Goal: Task Accomplishment & Management: Manage account settings

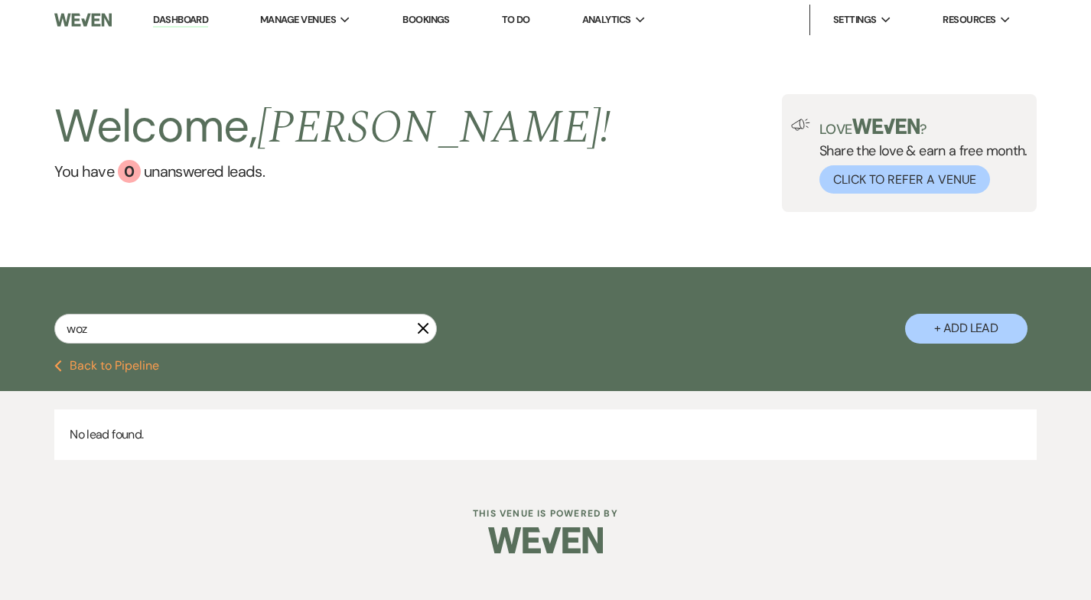
click at [426, 330] on use "button" at bounding box center [423, 328] width 11 height 11
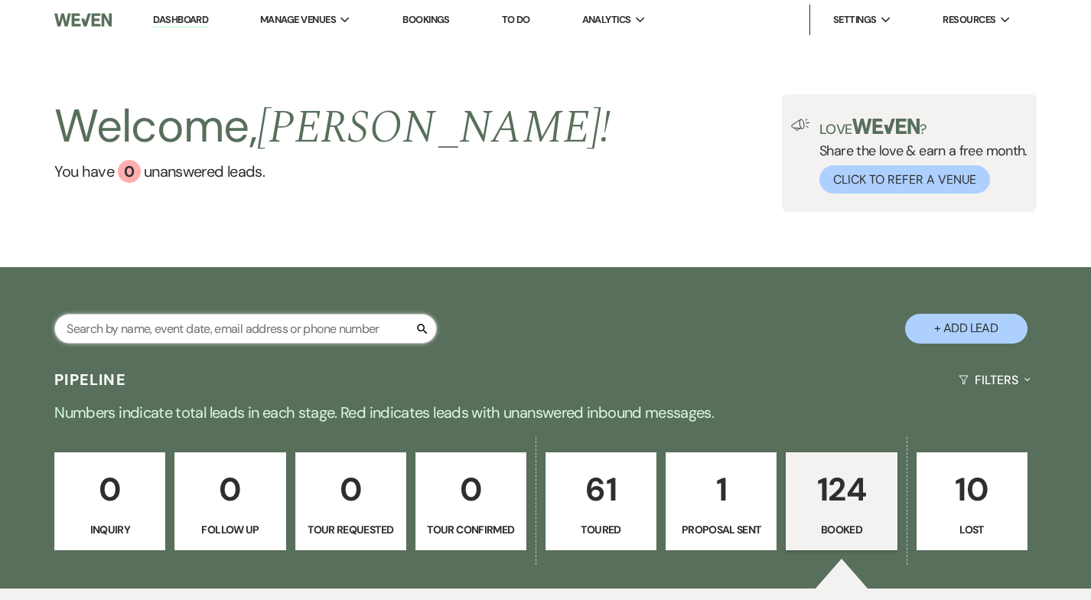
click at [102, 328] on input "text" at bounding box center [245, 329] width 383 height 30
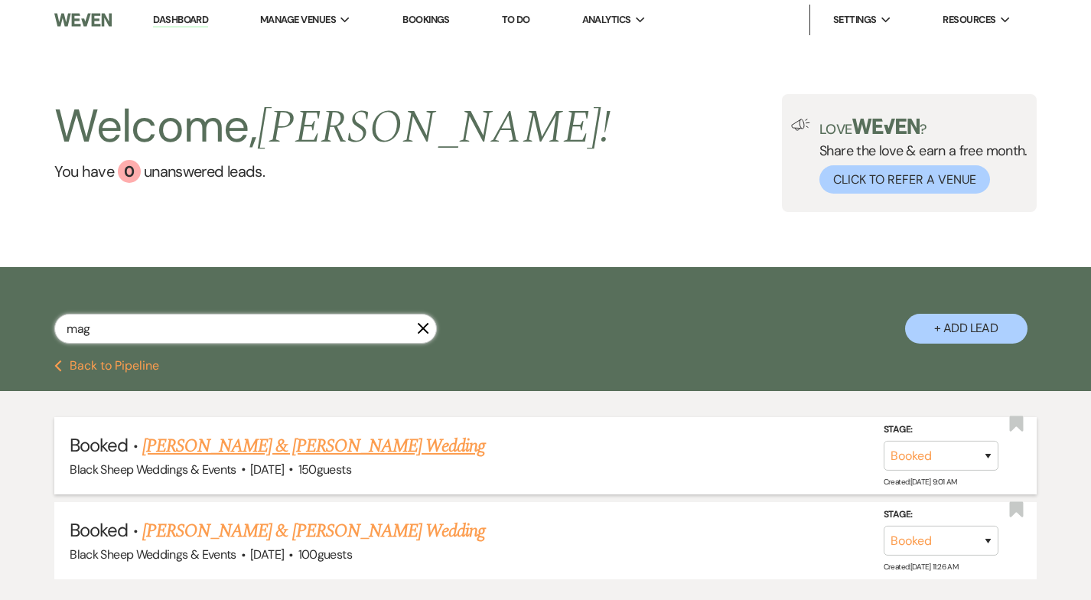
type input "mag"
click at [297, 441] on link "[PERSON_NAME] & [PERSON_NAME] Wedding" at bounding box center [313, 446] width 343 height 28
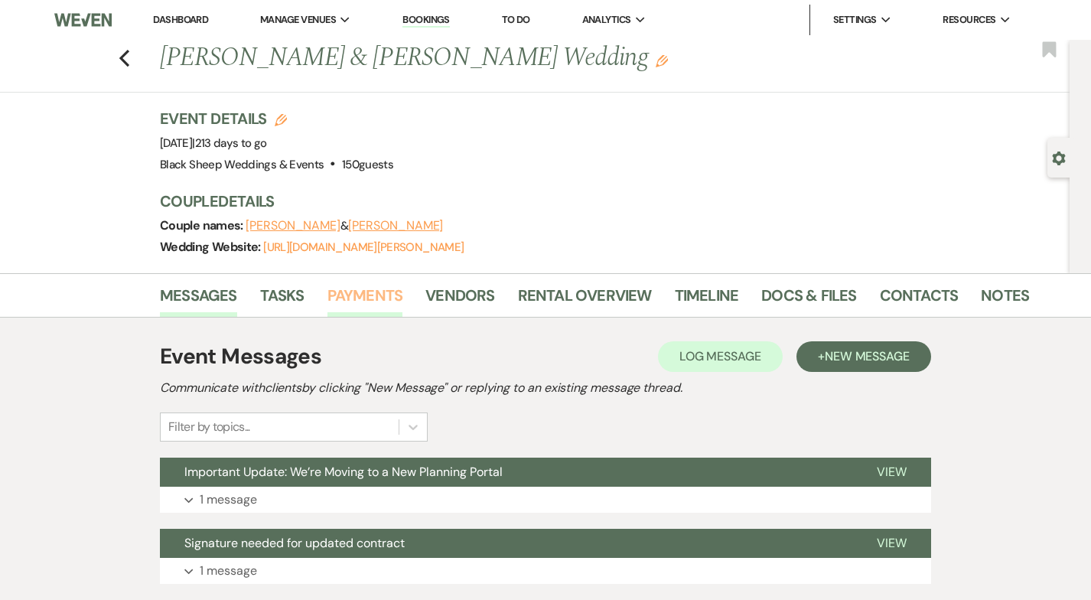
click at [366, 296] on link "Payments" at bounding box center [365, 300] width 76 height 34
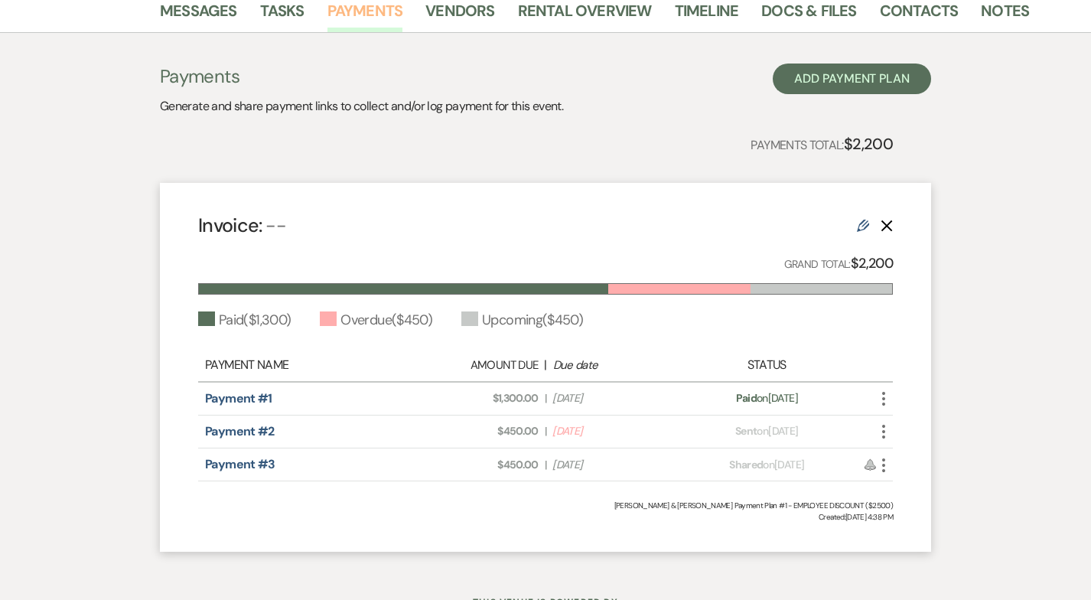
scroll to position [350, 0]
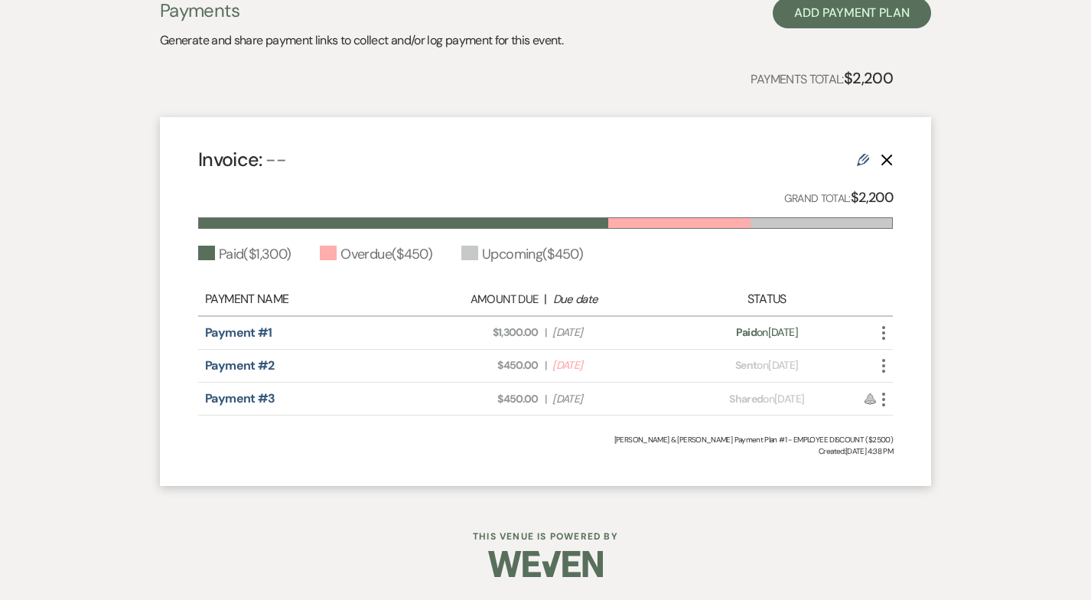
click at [827, 364] on div "Payment status: Sent on [DATE]" at bounding box center [767, 365] width 170 height 16
click at [890, 359] on icon "More" at bounding box center [883, 366] width 18 height 18
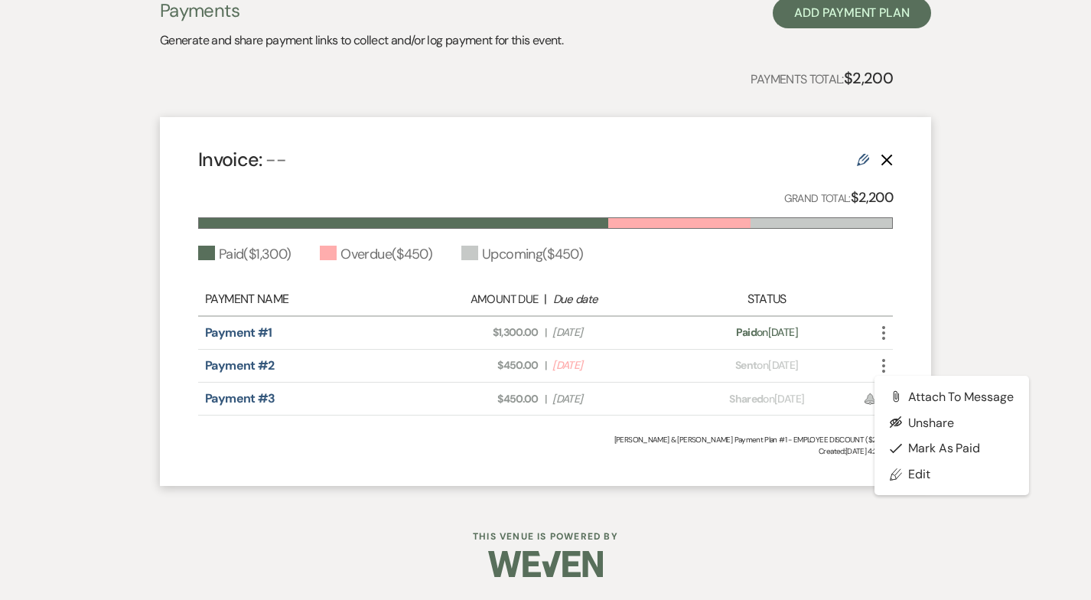
click at [789, 365] on div "Payment status: Sent on [DATE]" at bounding box center [767, 365] width 170 height 16
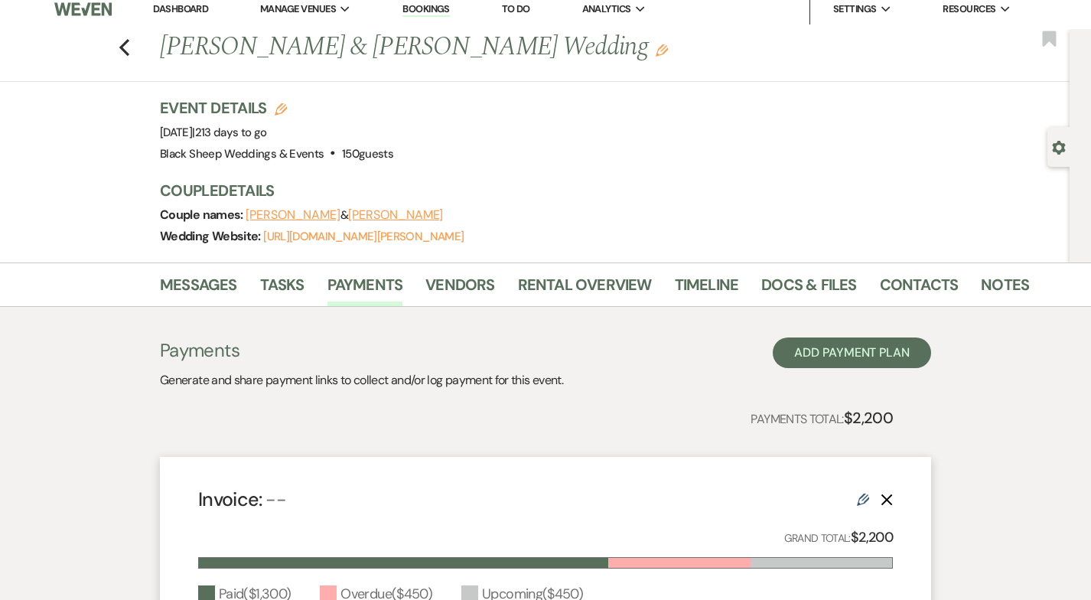
scroll to position [0, 0]
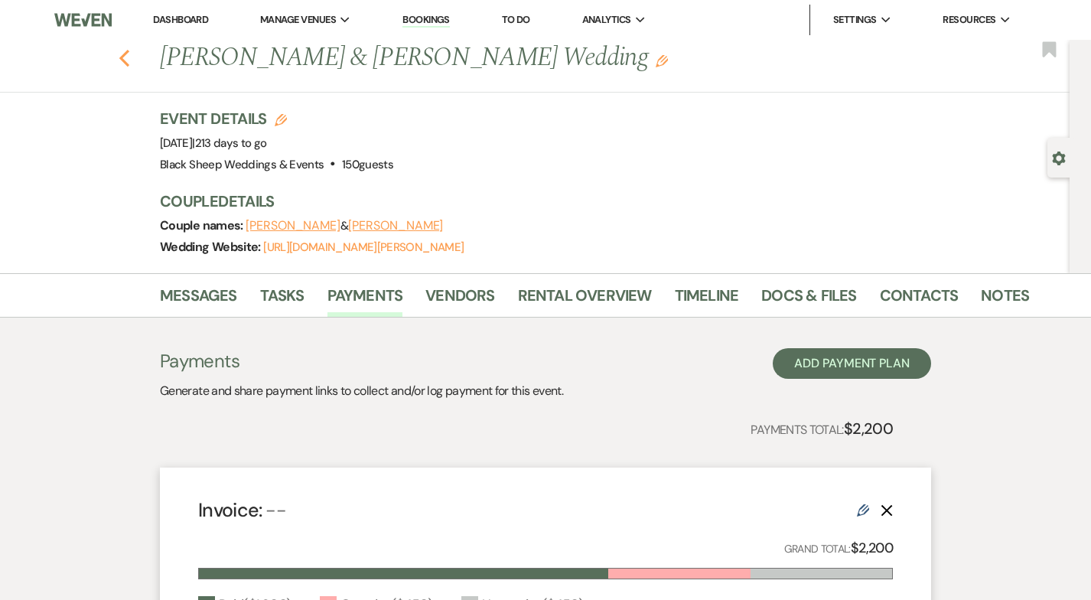
click at [126, 52] on use "button" at bounding box center [124, 58] width 10 height 17
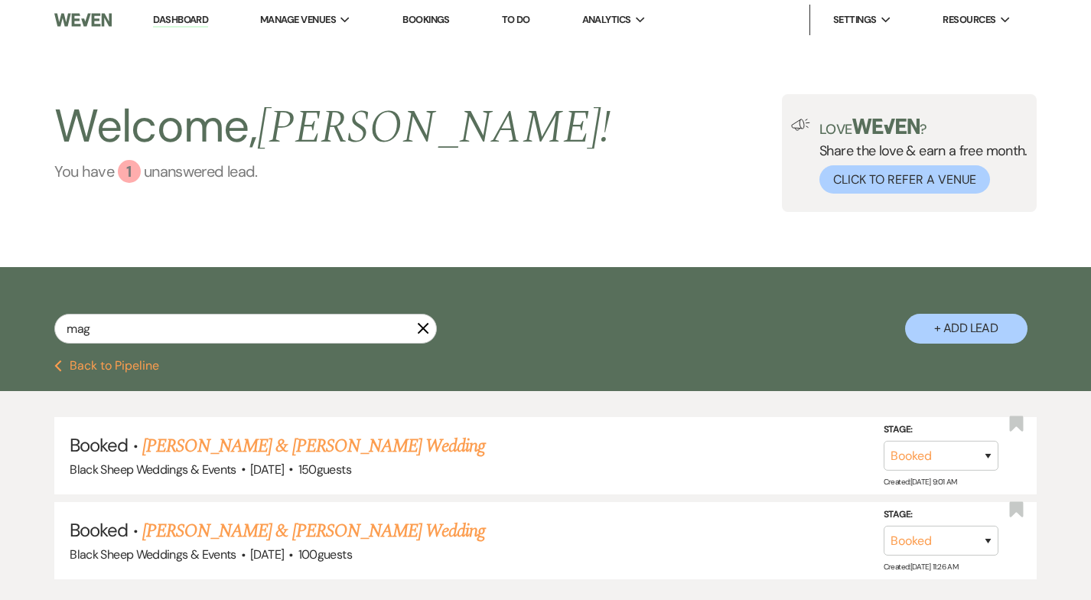
click at [129, 163] on div "1" at bounding box center [129, 171] width 23 height 23
click at [430, 330] on input "mag" at bounding box center [245, 329] width 383 height 30
click at [428, 330] on icon "X" at bounding box center [423, 328] width 12 height 12
click at [425, 327] on icon "X" at bounding box center [423, 328] width 12 height 12
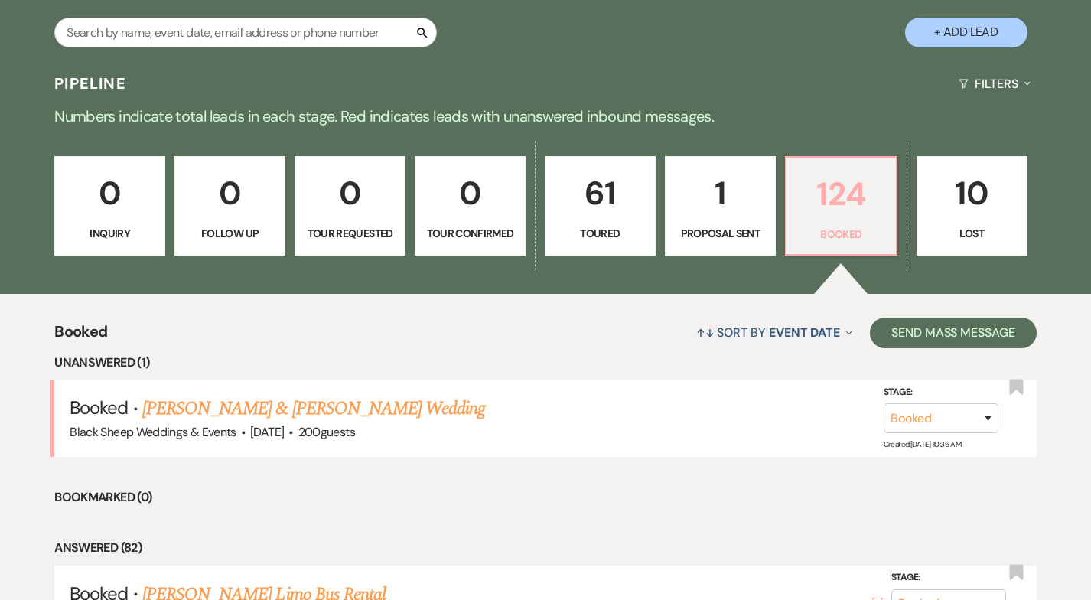
scroll to position [360, 0]
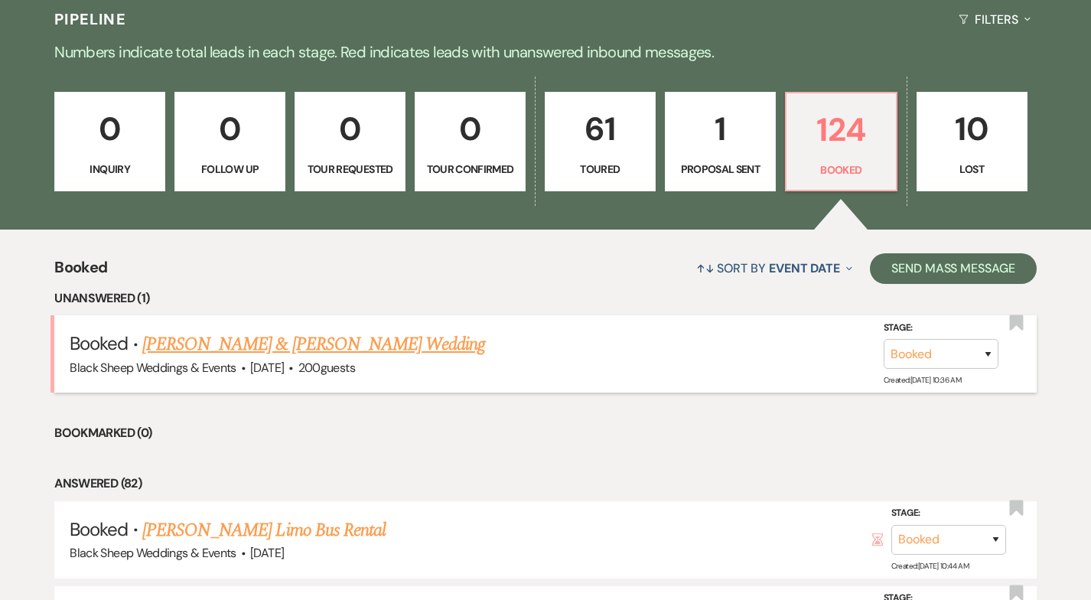
click at [369, 338] on link "[PERSON_NAME] & [PERSON_NAME] Wedding" at bounding box center [313, 344] width 343 height 28
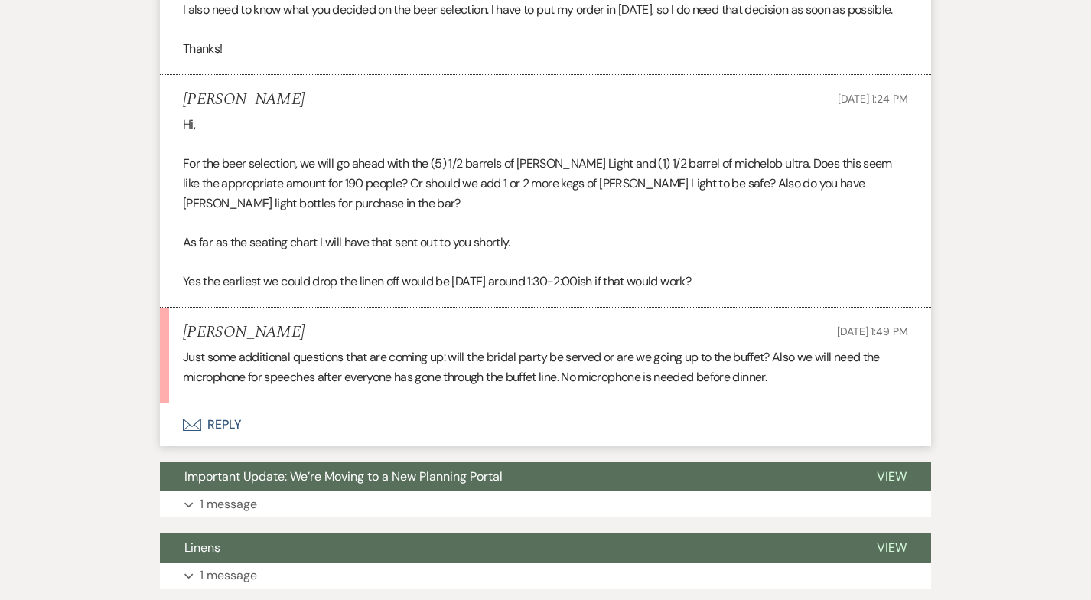
scroll to position [561, 0]
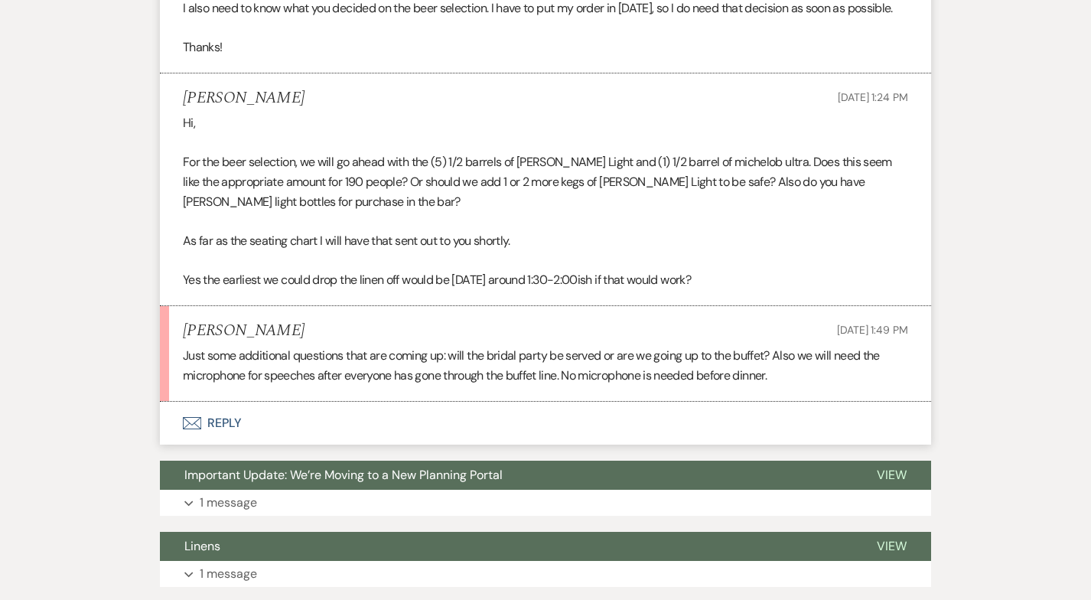
click at [217, 423] on button "Envelope Reply" at bounding box center [545, 423] width 771 height 43
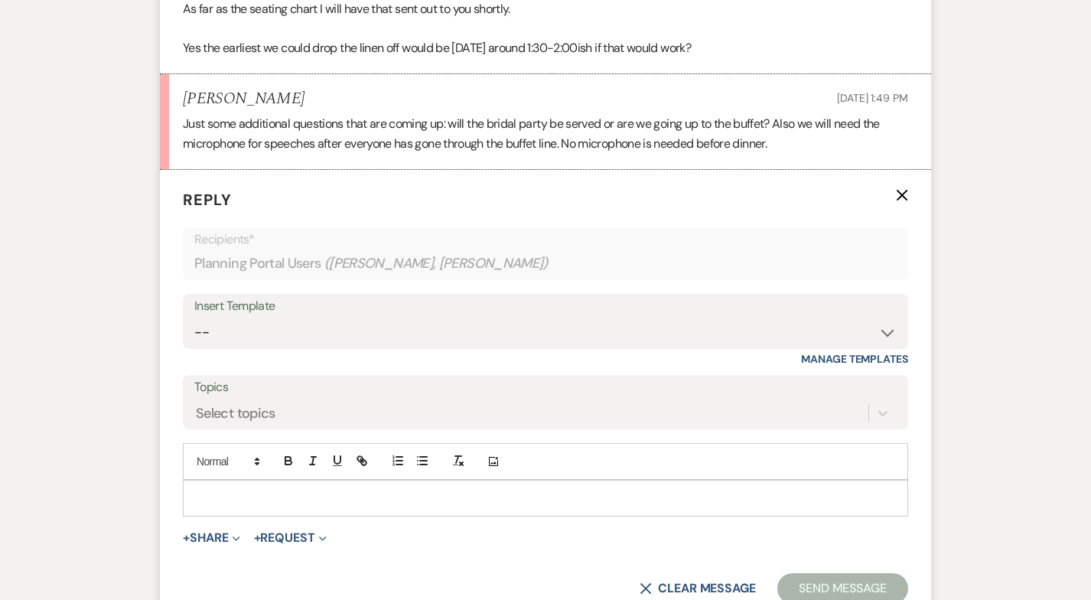
scroll to position [793, 0]
click at [223, 495] on p at bounding box center [545, 497] width 701 height 17
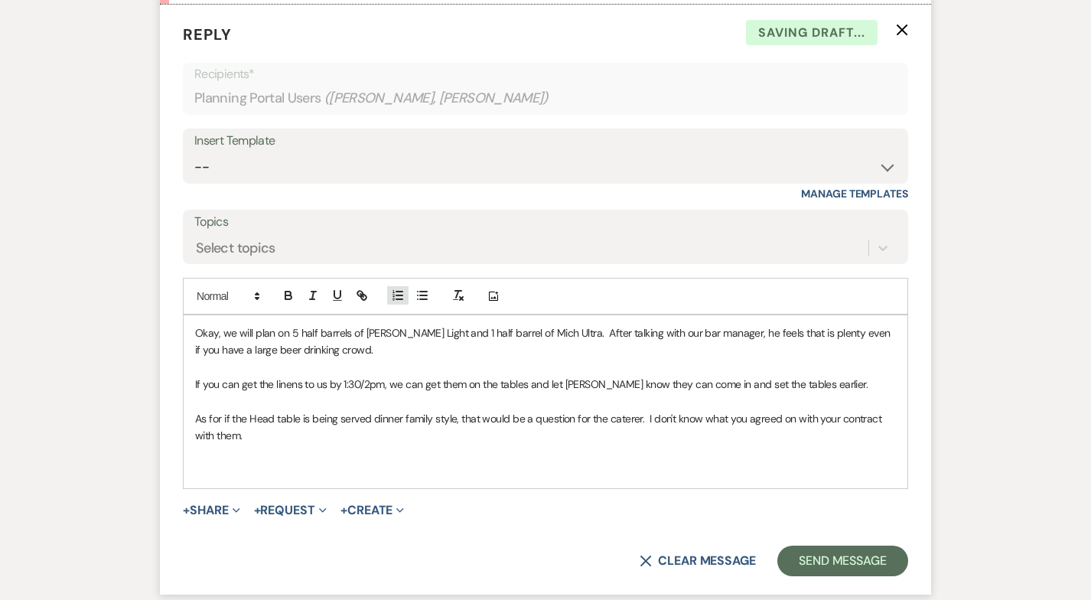
scroll to position [962, 0]
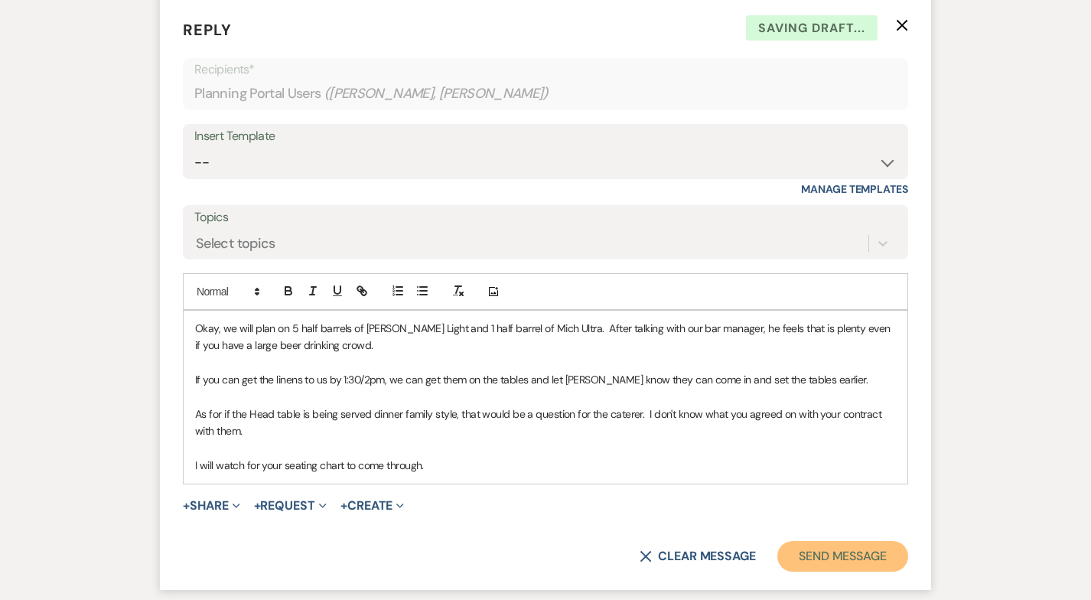
click at [838, 549] on button "Send Message" at bounding box center [842, 556] width 131 height 31
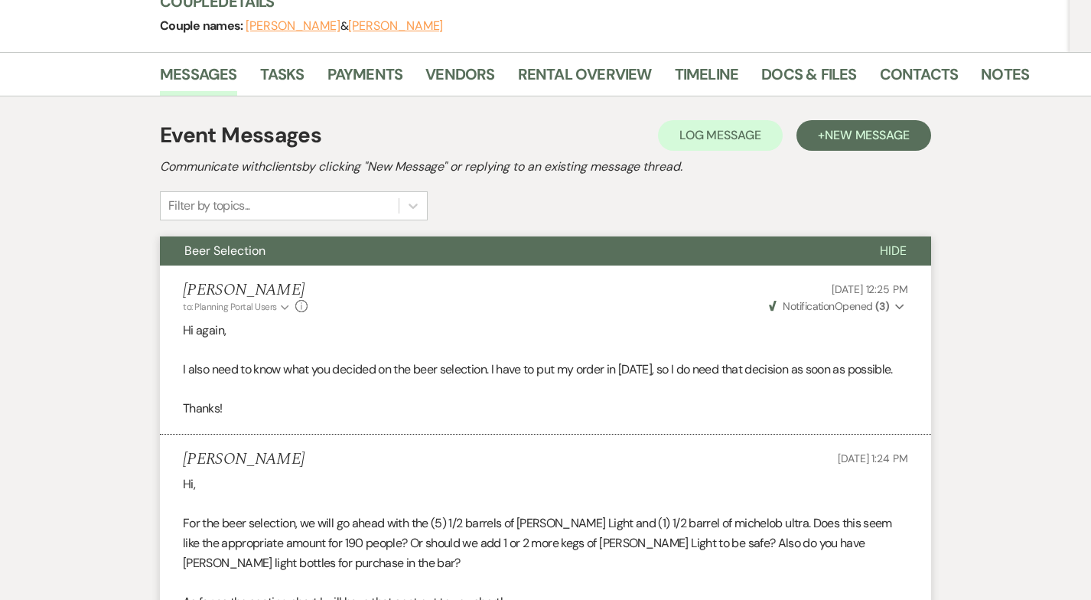
scroll to position [0, 0]
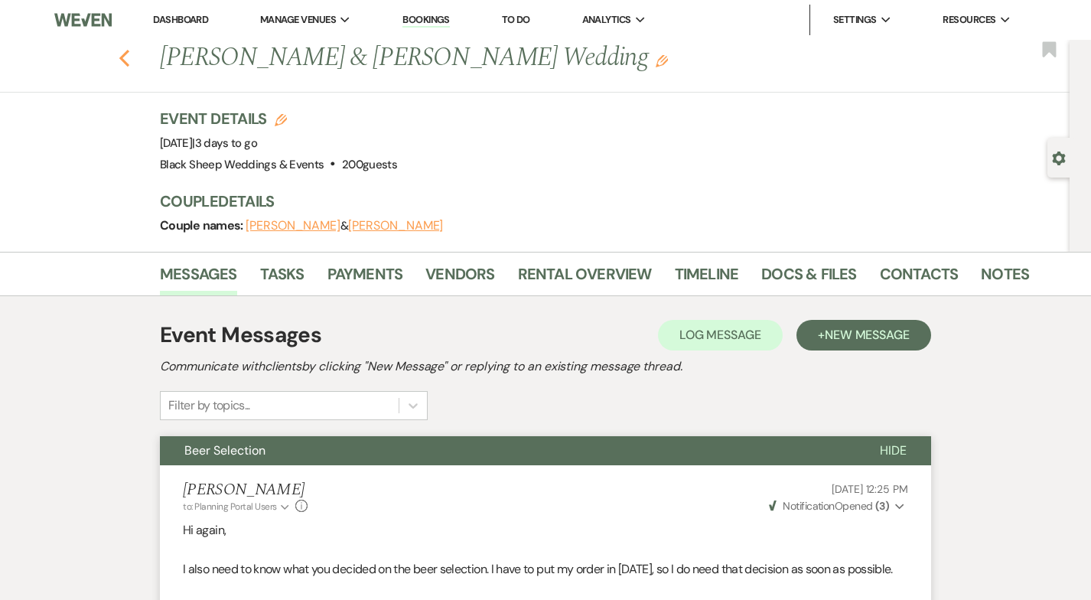
click at [122, 50] on icon "Previous" at bounding box center [124, 58] width 11 height 18
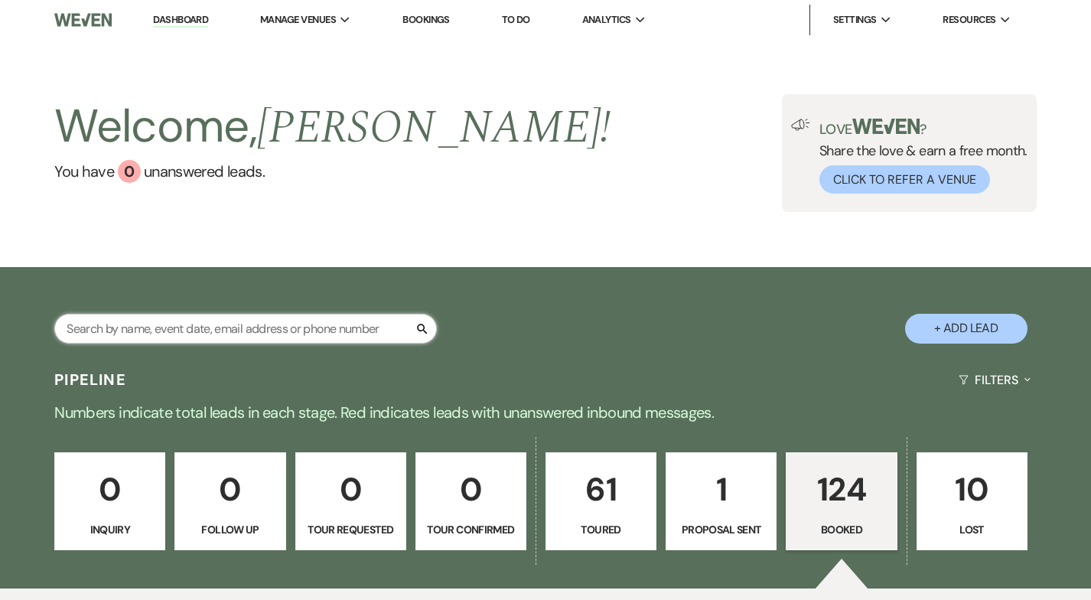
click at [134, 316] on input "text" at bounding box center [245, 329] width 383 height 30
type input "[PERSON_NAME]"
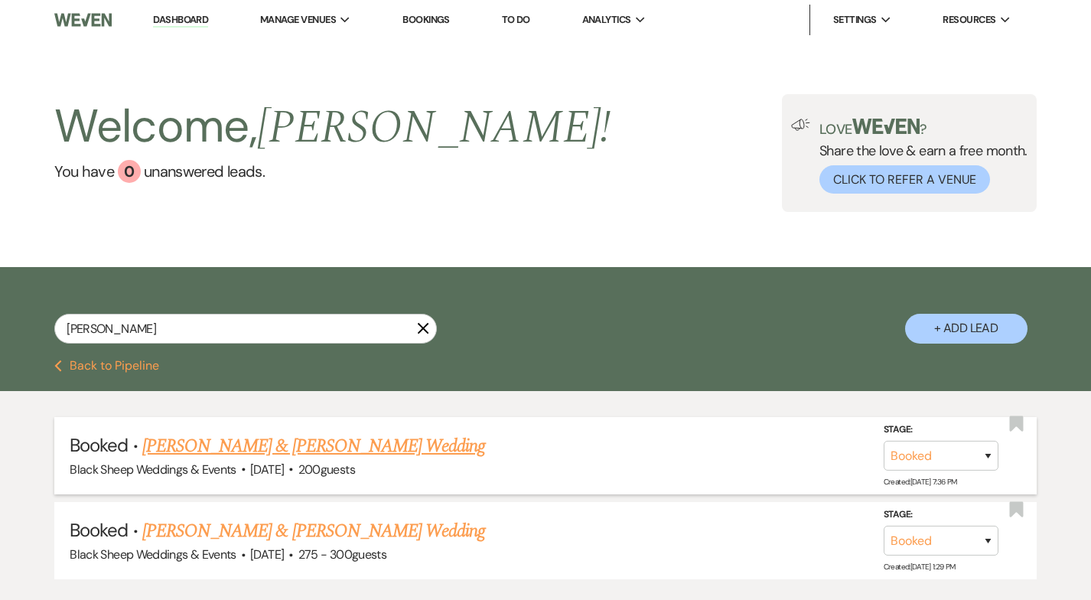
click at [231, 450] on link "[PERSON_NAME] & [PERSON_NAME] Wedding" at bounding box center [313, 446] width 343 height 28
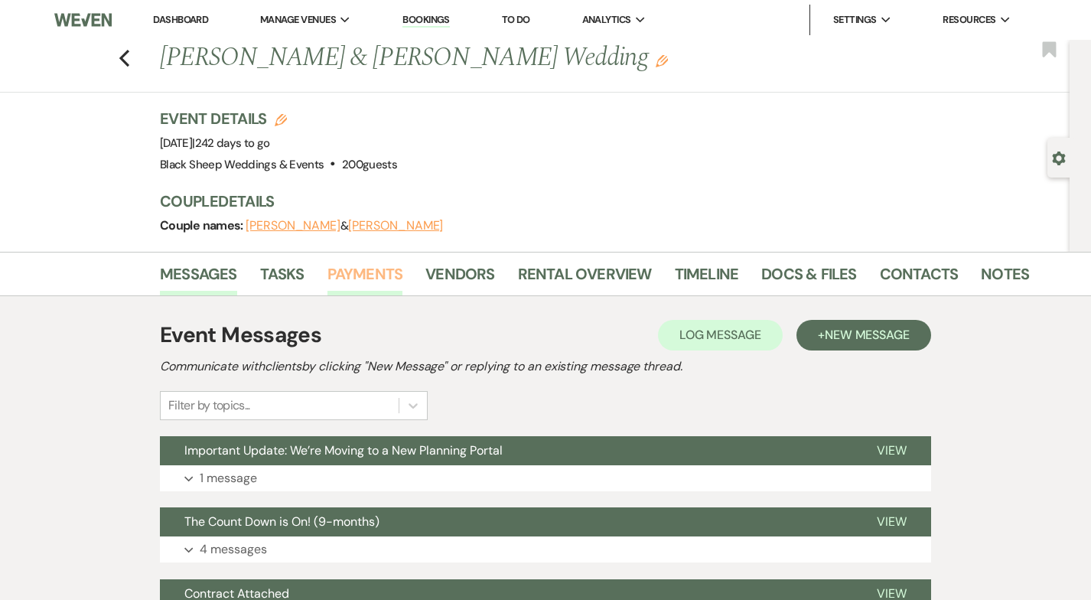
click at [369, 273] on link "Payments" at bounding box center [365, 279] width 76 height 34
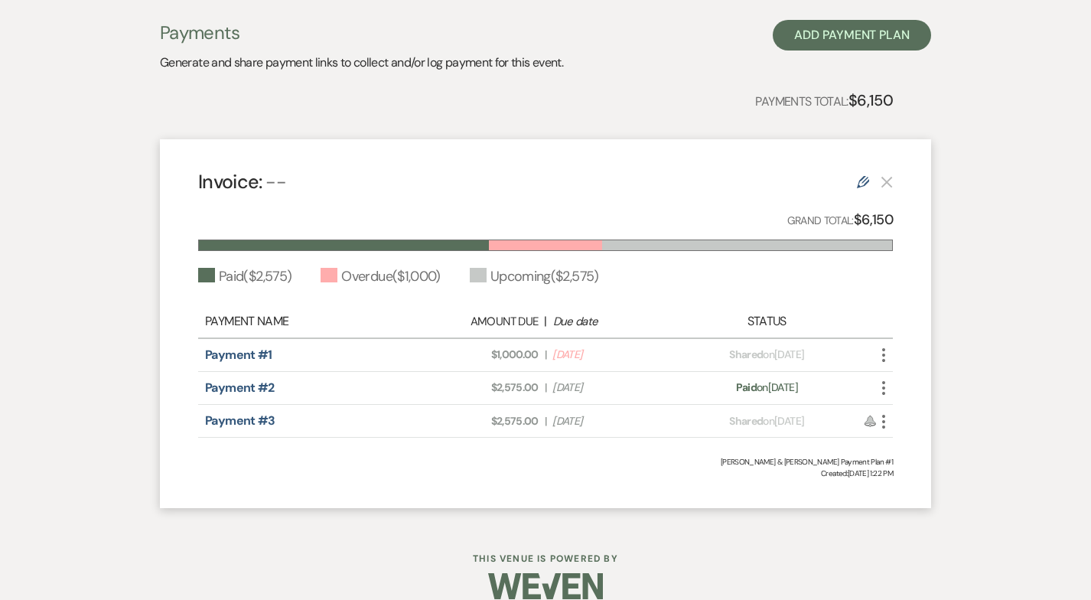
scroll to position [329, 0]
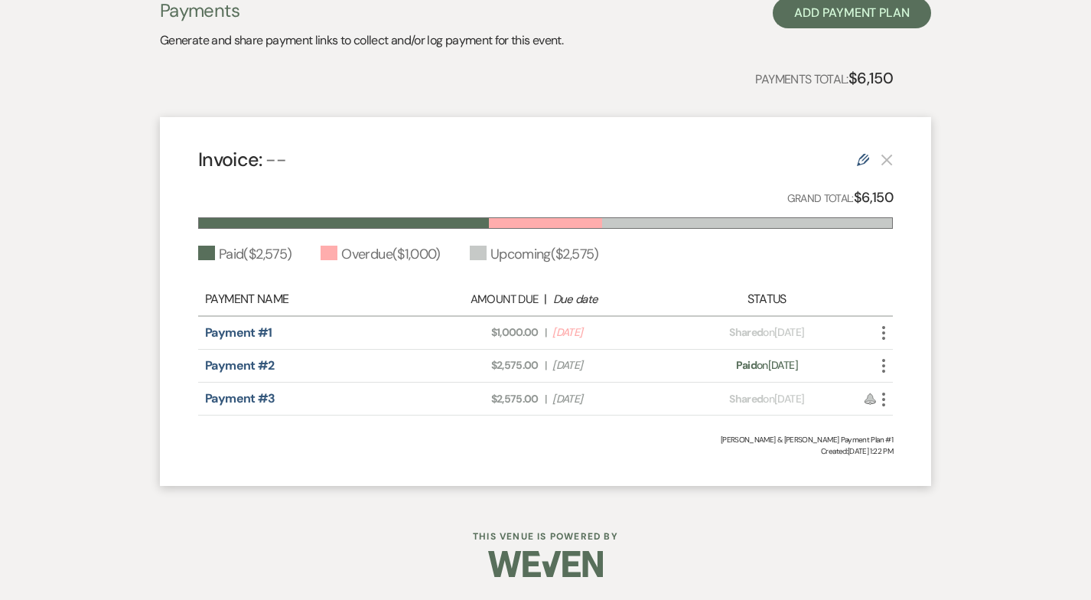
click at [853, 364] on div "Payment #2 Amount Due: $2,575.00 | Due Date [DATE] Payment status: Paid on [DAT…" at bounding box center [545, 366] width 695 height 33
click at [888, 361] on icon "More" at bounding box center [883, 366] width 18 height 18
click at [249, 360] on link "Payment #2" at bounding box center [240, 365] width 70 height 16
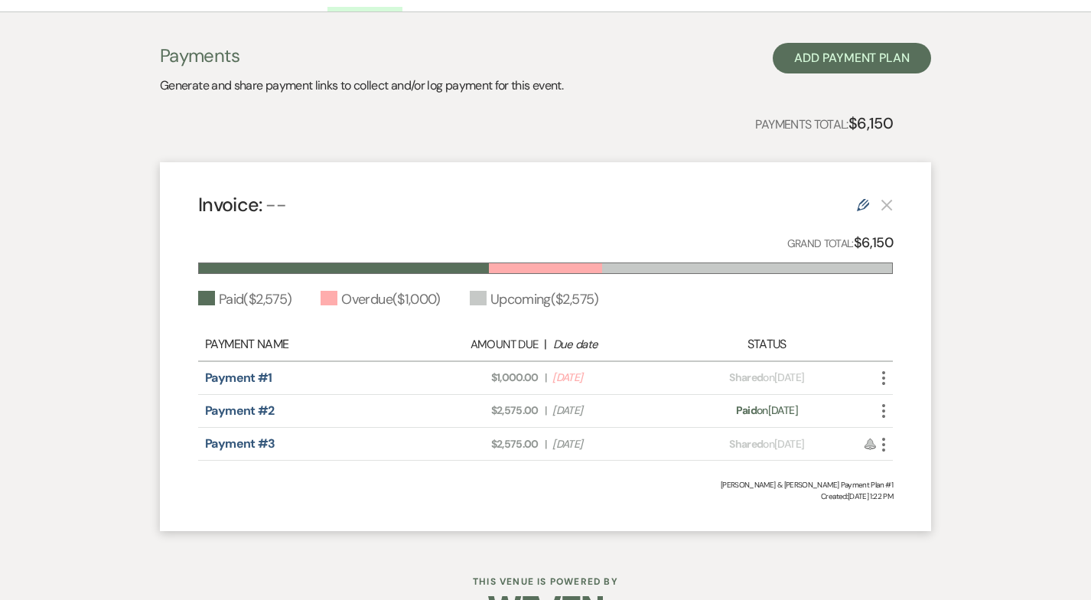
scroll to position [329, 0]
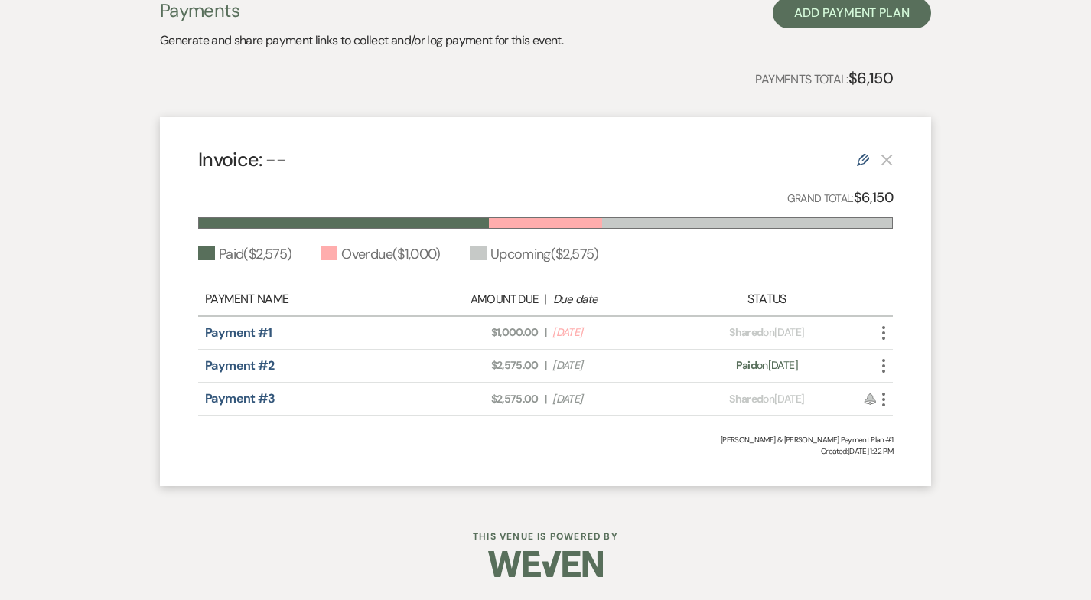
click at [862, 158] on use at bounding box center [863, 160] width 12 height 12
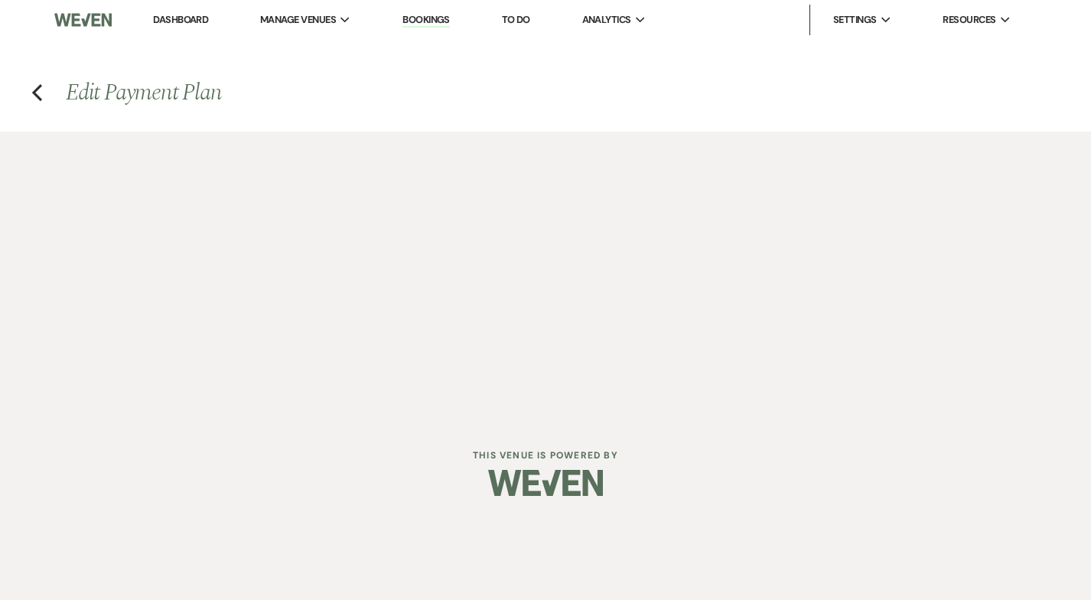
select select "2"
select select "flat"
select select "true"
select select "1"
select select "true"
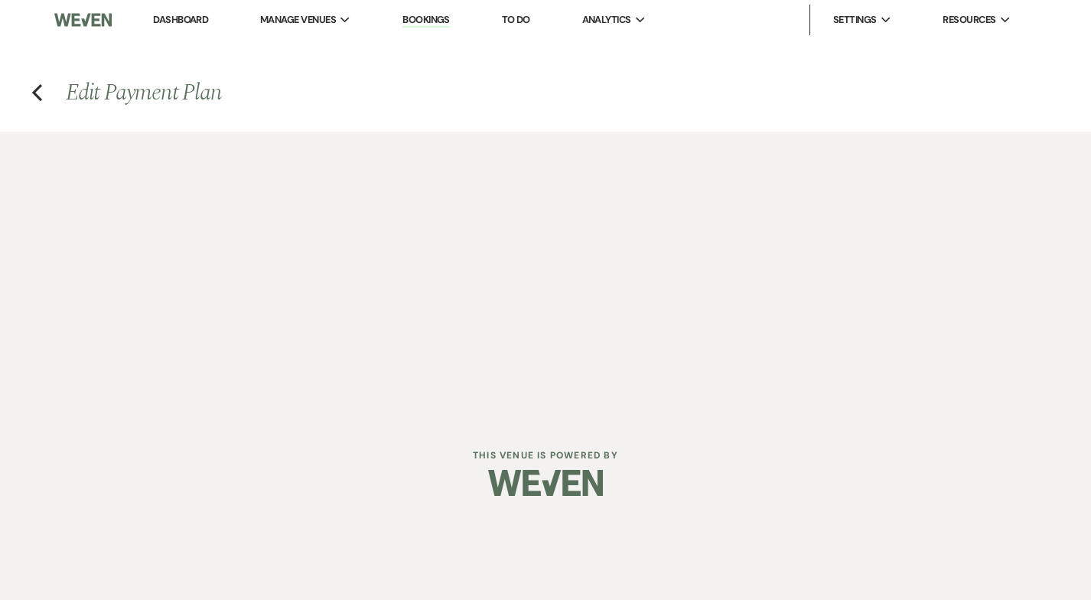
select select "2"
select select "flat"
select select "true"
select select "client"
select select "days"
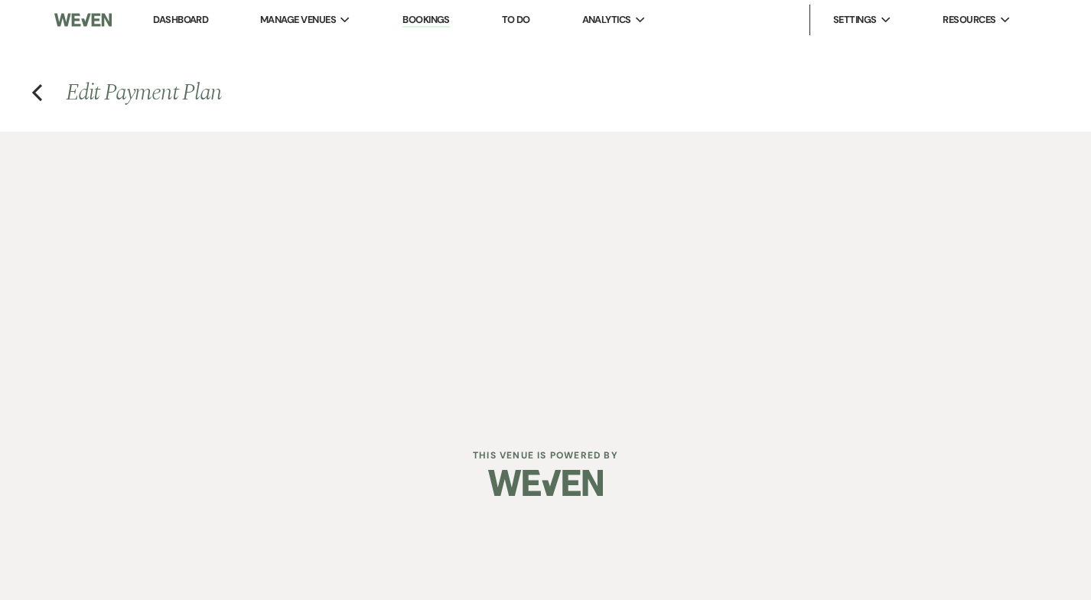
select select "afterDueDate"
select select "client"
select select "weeks"
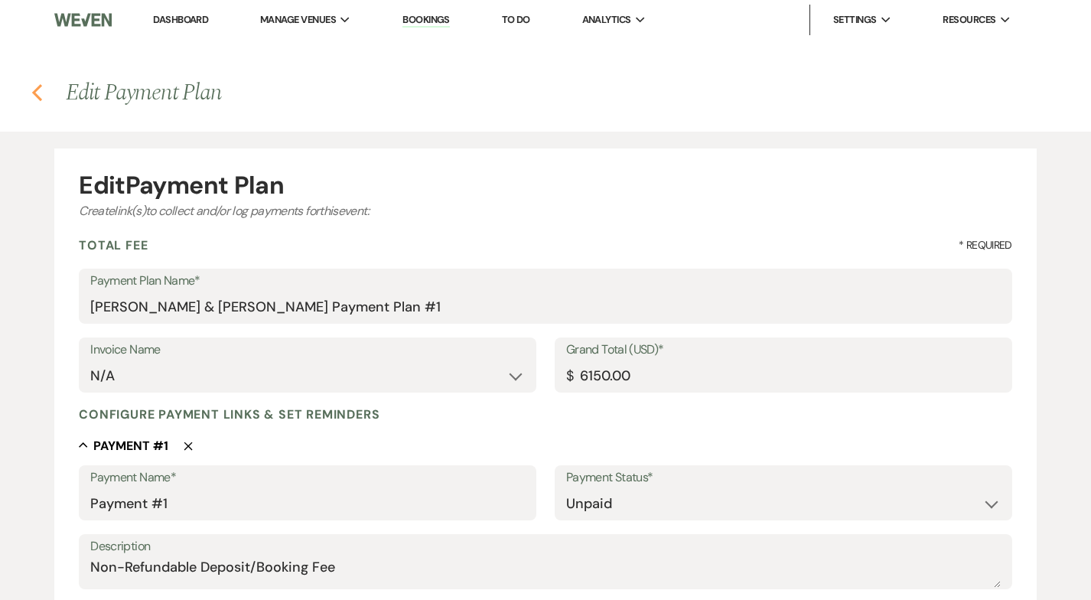
click at [37, 90] on use "button" at bounding box center [37, 92] width 10 height 17
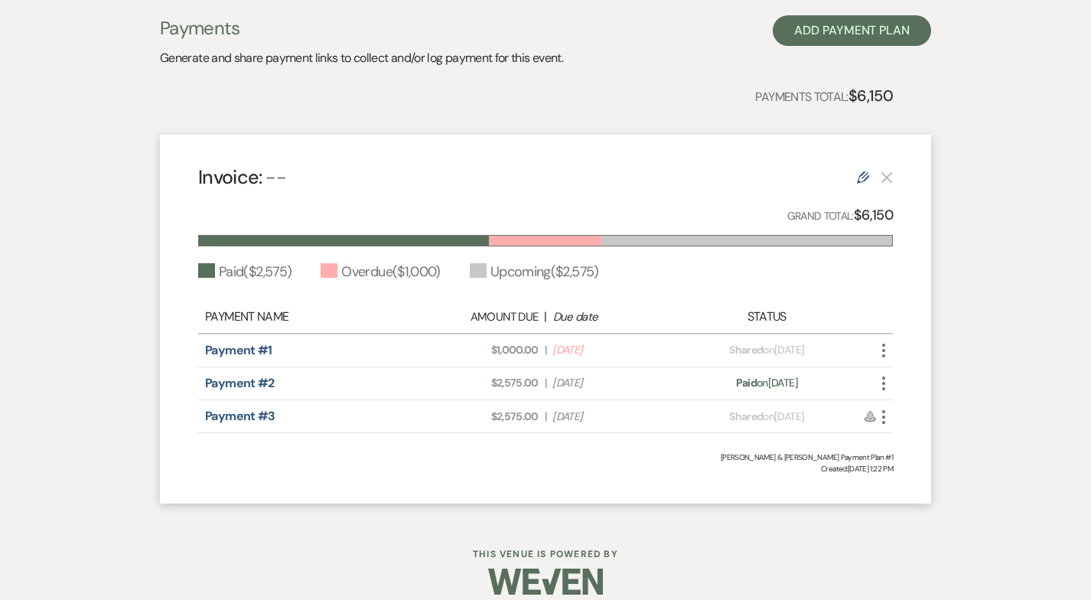
scroll to position [329, 0]
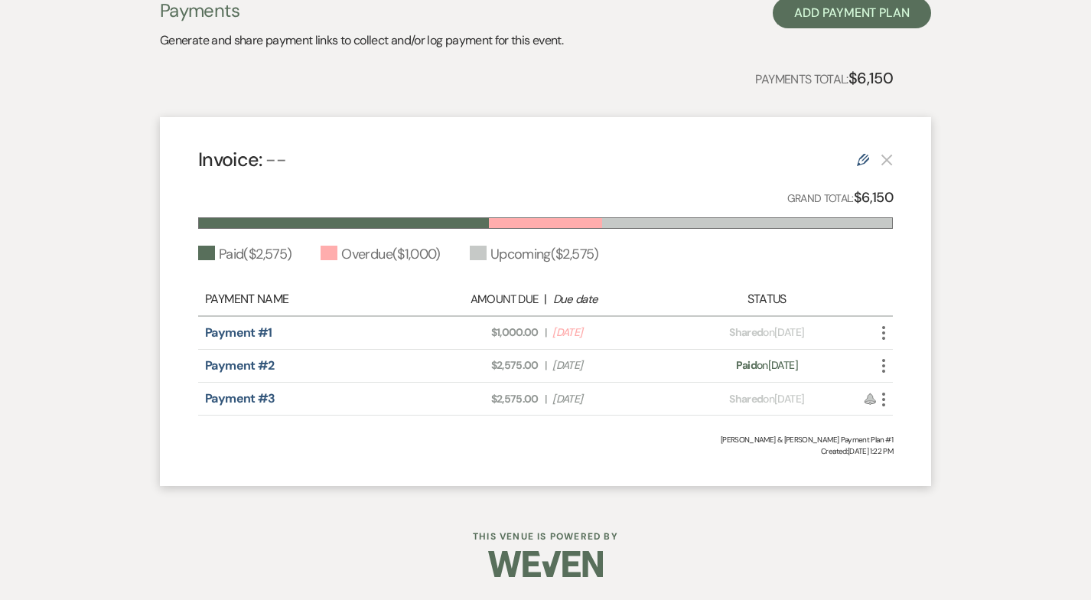
click at [883, 331] on icon "More" at bounding box center [883, 333] width 18 height 18
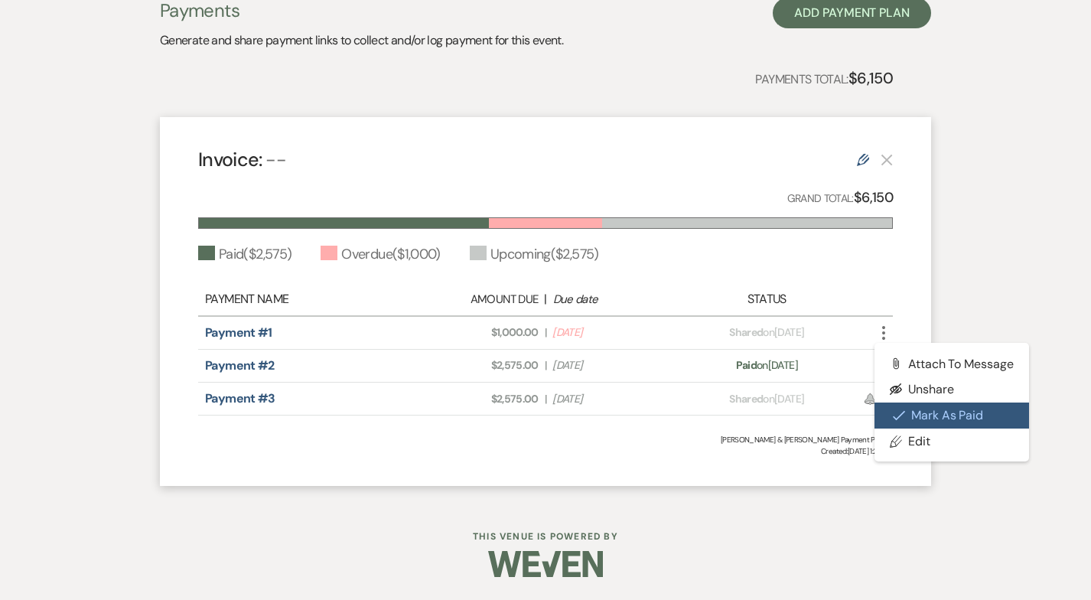
click at [936, 417] on button "Check Mark Mark as Paid" at bounding box center [951, 415] width 155 height 26
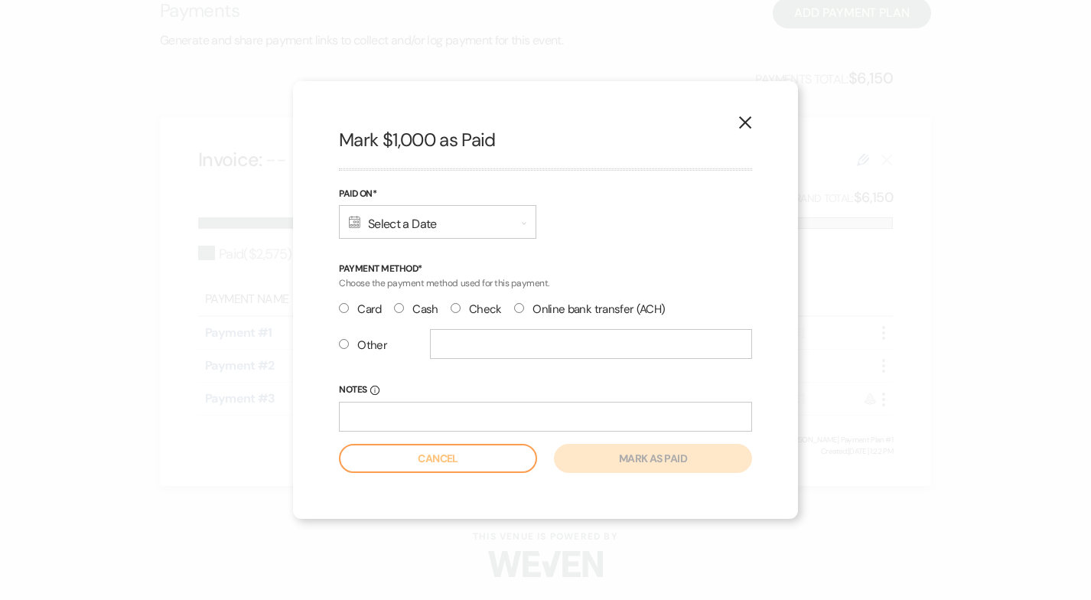
click at [389, 225] on div "Calendar Select a Date Expand" at bounding box center [437, 222] width 197 height 34
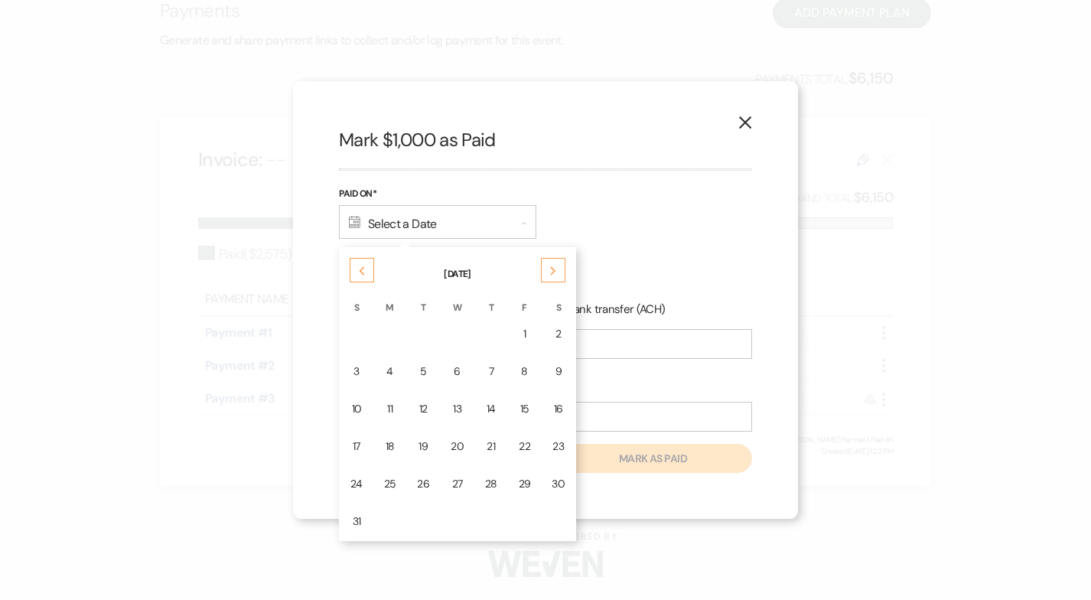
click at [360, 270] on icon "Previous" at bounding box center [362, 270] width 8 height 9
click at [391, 405] on div "16" at bounding box center [390, 409] width 13 height 16
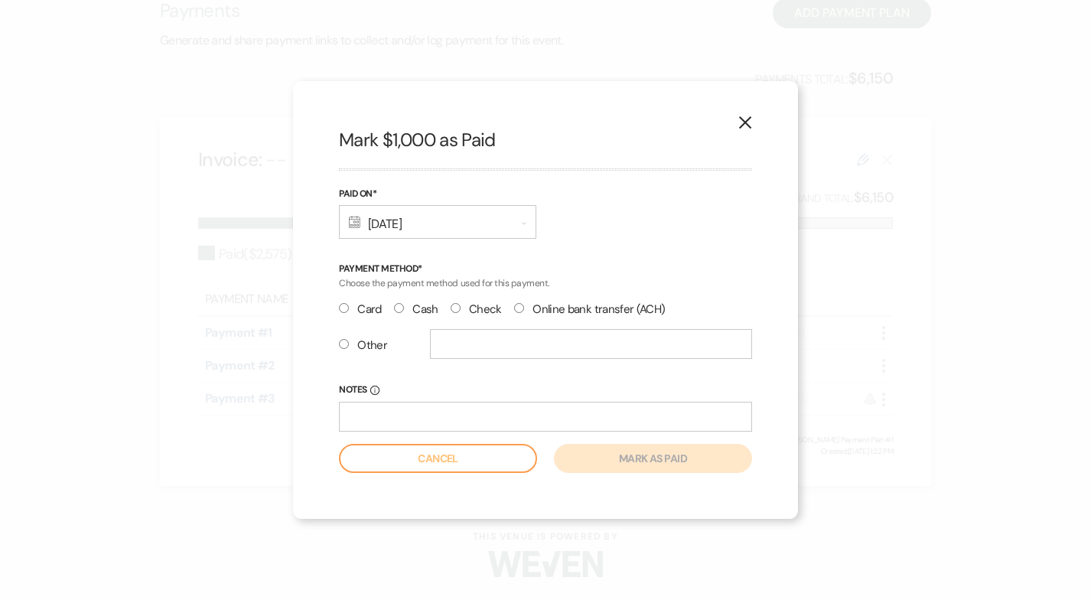
click at [339, 345] on input "Other" at bounding box center [344, 344] width 10 height 10
radio input "true"
click at [454, 342] on input "text" at bounding box center [591, 344] width 322 height 30
click at [751, 120] on icon "X" at bounding box center [745, 123] width 14 height 14
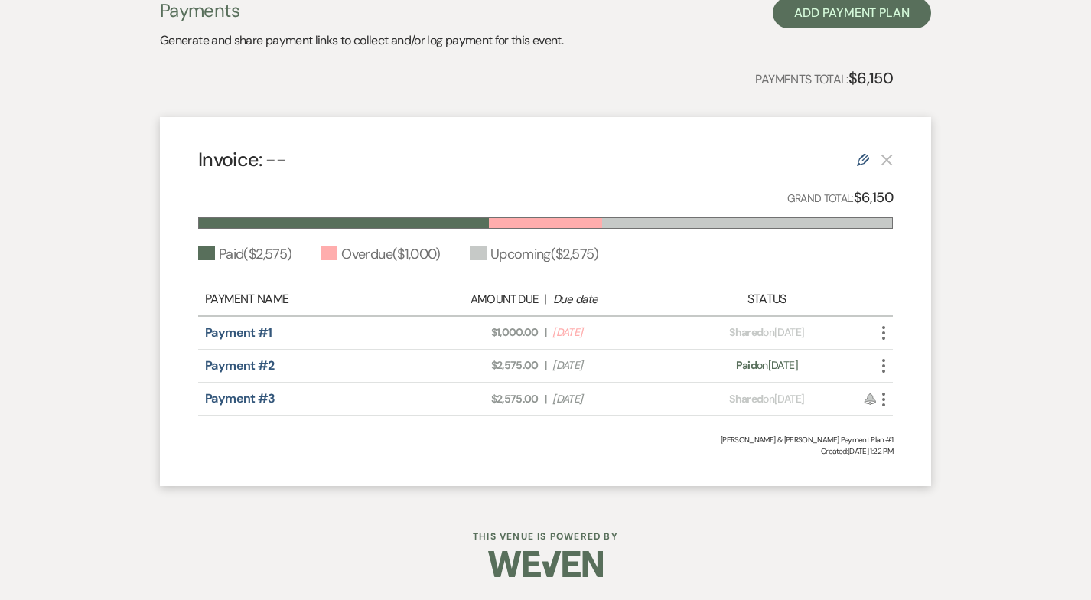
click at [864, 161] on icon "Edit" at bounding box center [863, 160] width 12 height 12
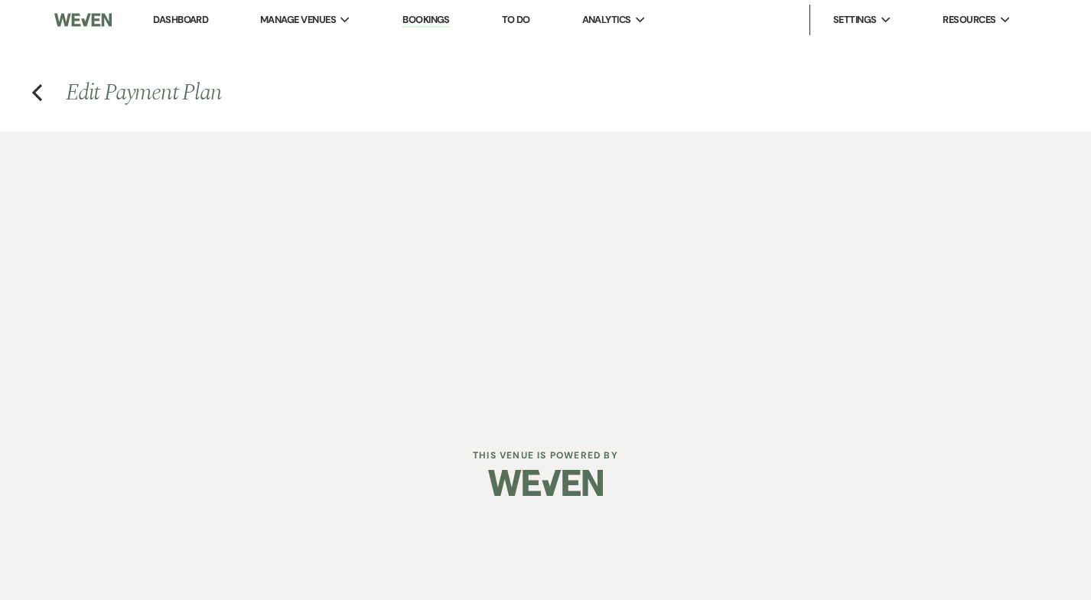
select select "2"
select select "flat"
select select "true"
select select "1"
select select "true"
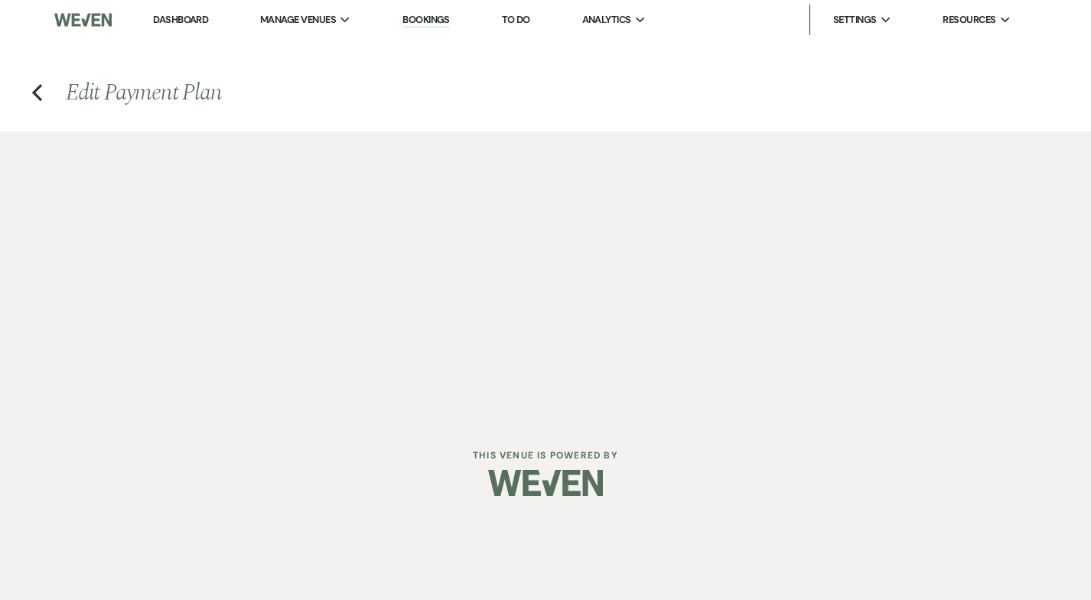
select select "2"
select select "flat"
select select "true"
select select "client"
select select "days"
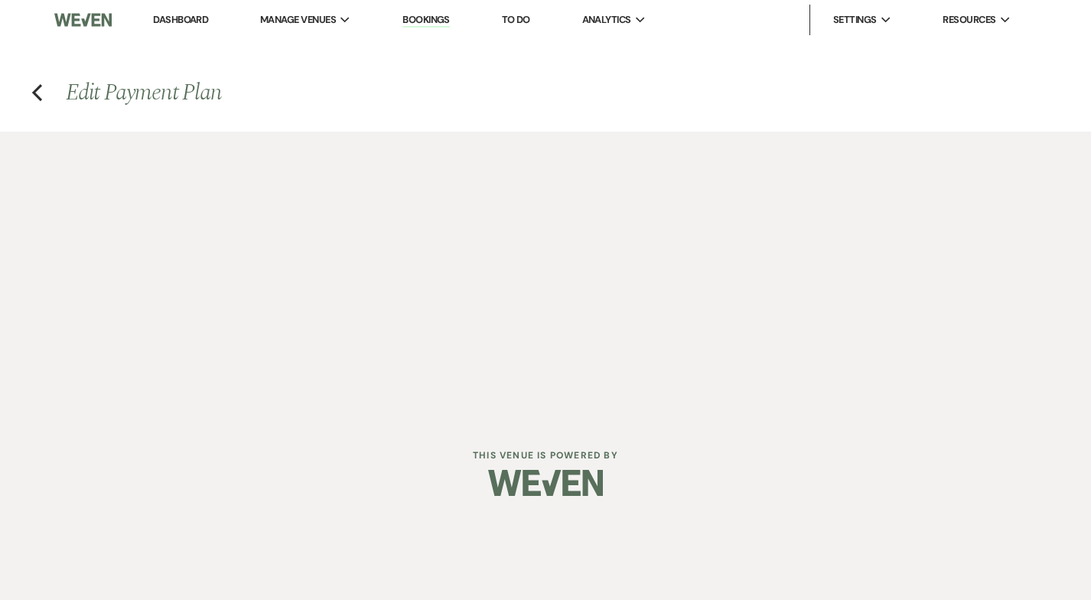
select select "afterDueDate"
select select "client"
select select "weeks"
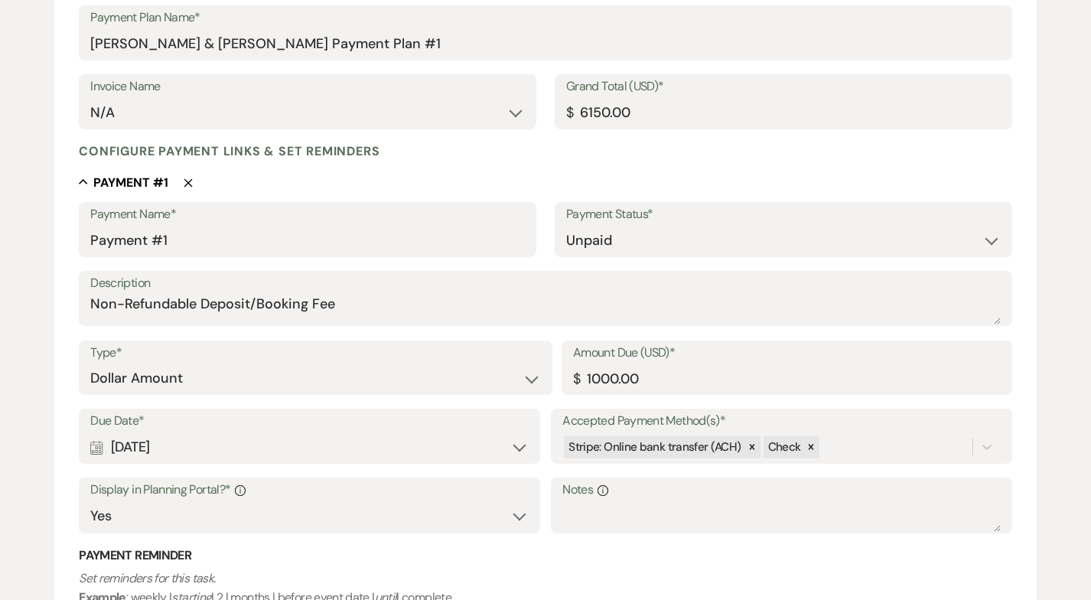
scroll to position [255, 0]
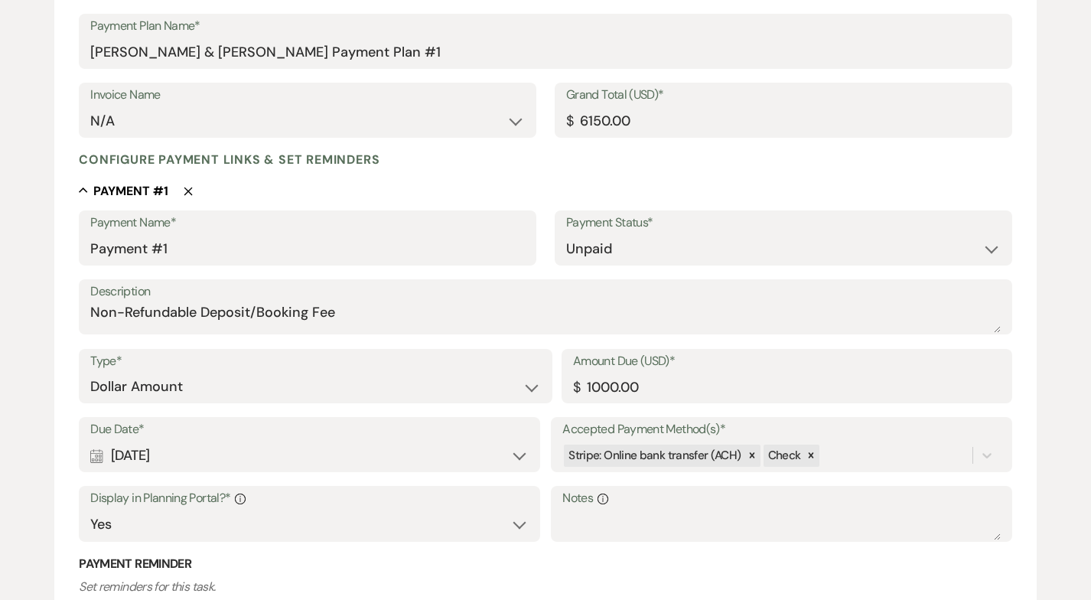
click at [186, 190] on use "button" at bounding box center [188, 191] width 8 height 8
select select "1"
select select "true"
select select "2"
select select "flat"
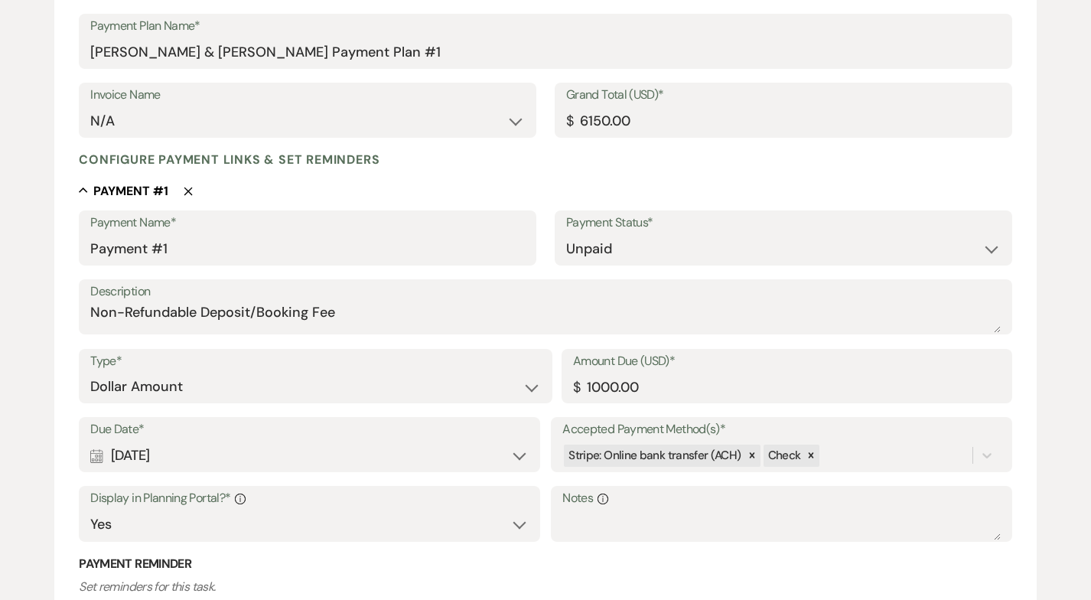
select select "true"
select select "client"
select select "days"
select select "afterDueDate"
select select "client"
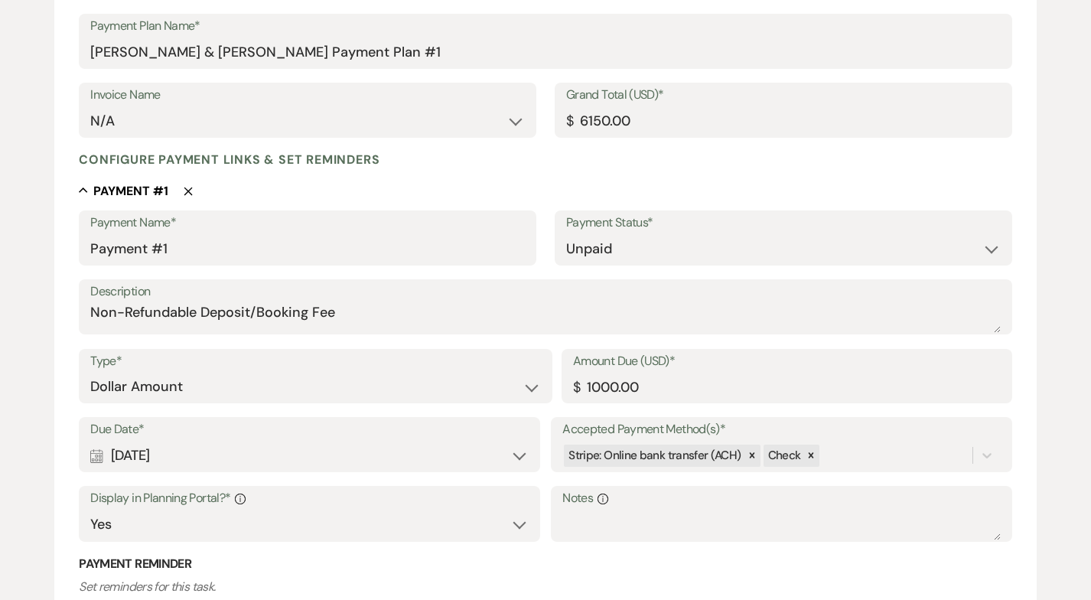
select select "weeks"
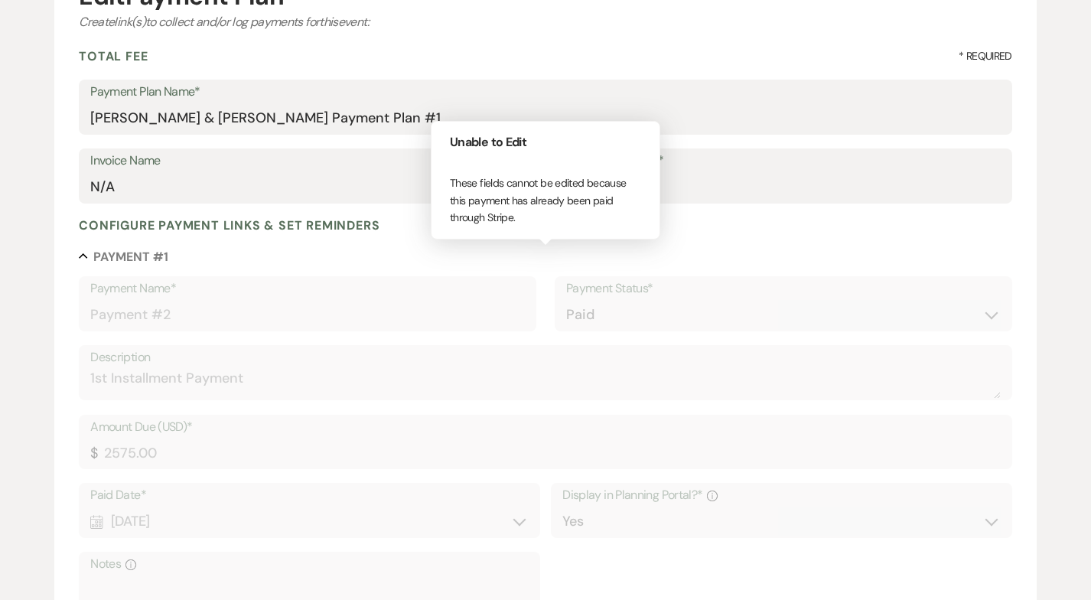
scroll to position [184, 0]
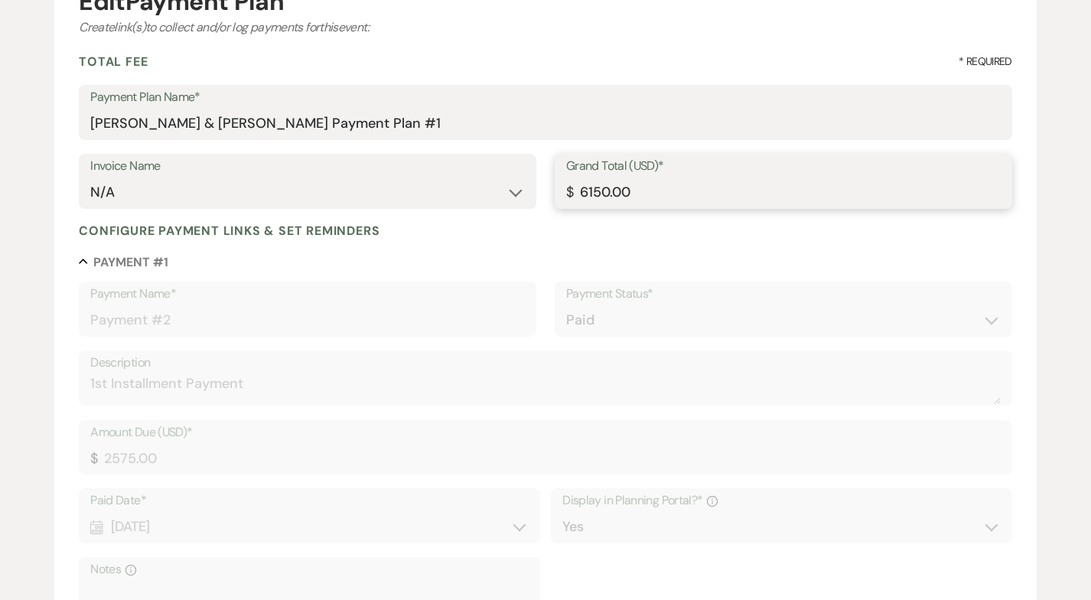
click at [588, 191] on input "6150.00" at bounding box center [783, 192] width 435 height 30
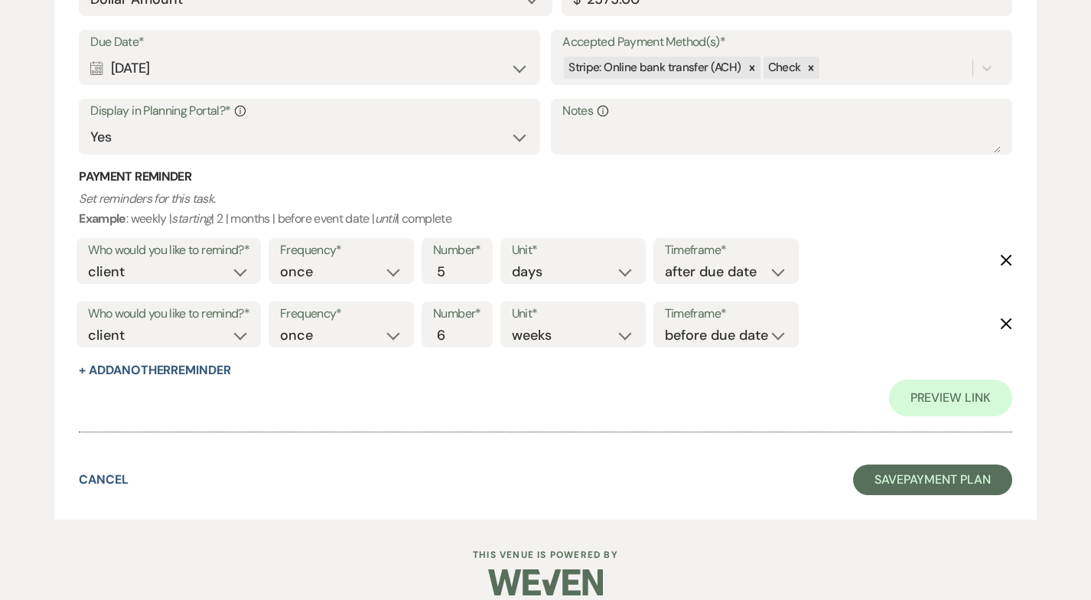
scroll to position [1184, 0]
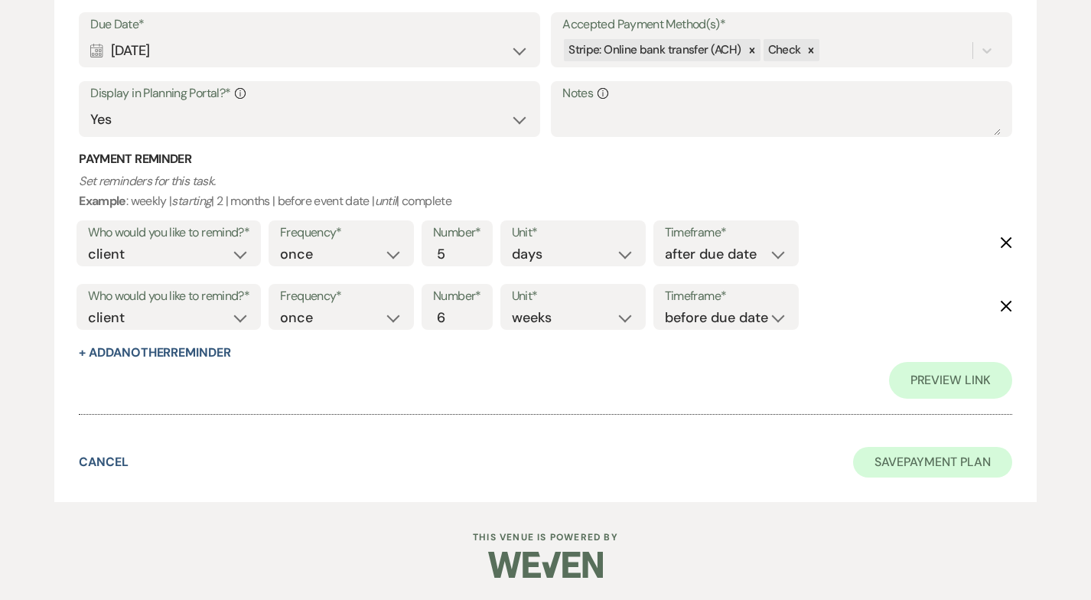
type input "5150.00"
click at [917, 465] on button "Save Payment Plan" at bounding box center [932, 462] width 159 height 31
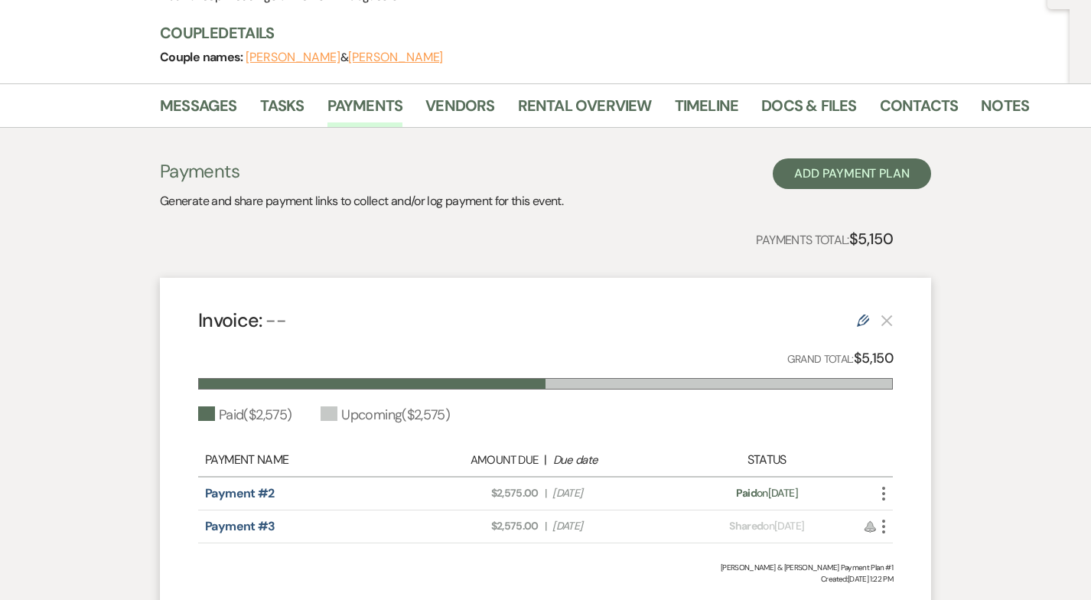
scroll to position [296, 0]
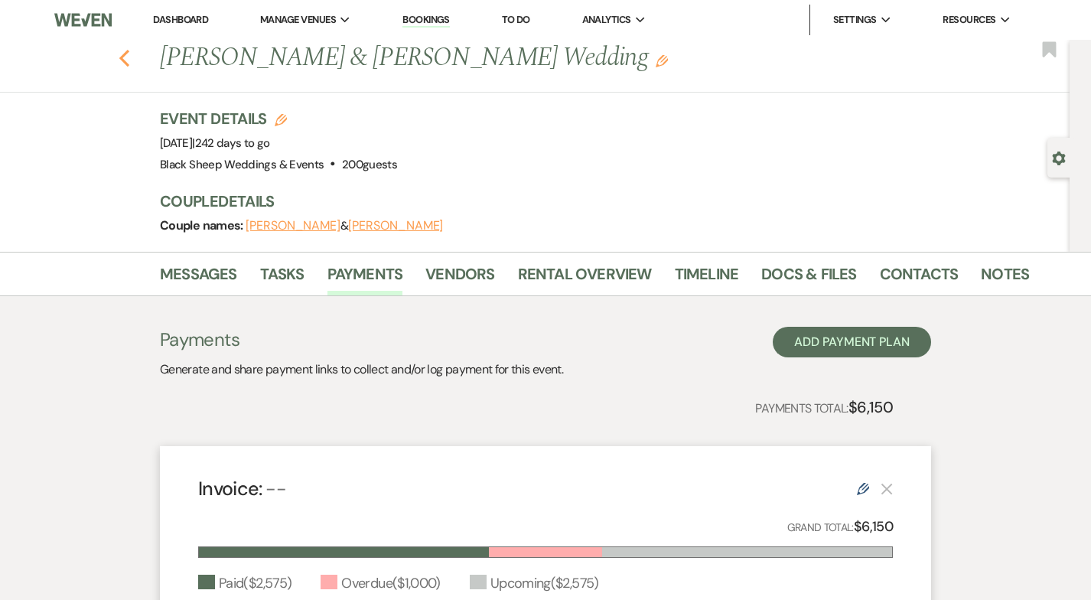
click at [124, 63] on icon "Previous" at bounding box center [124, 58] width 11 height 18
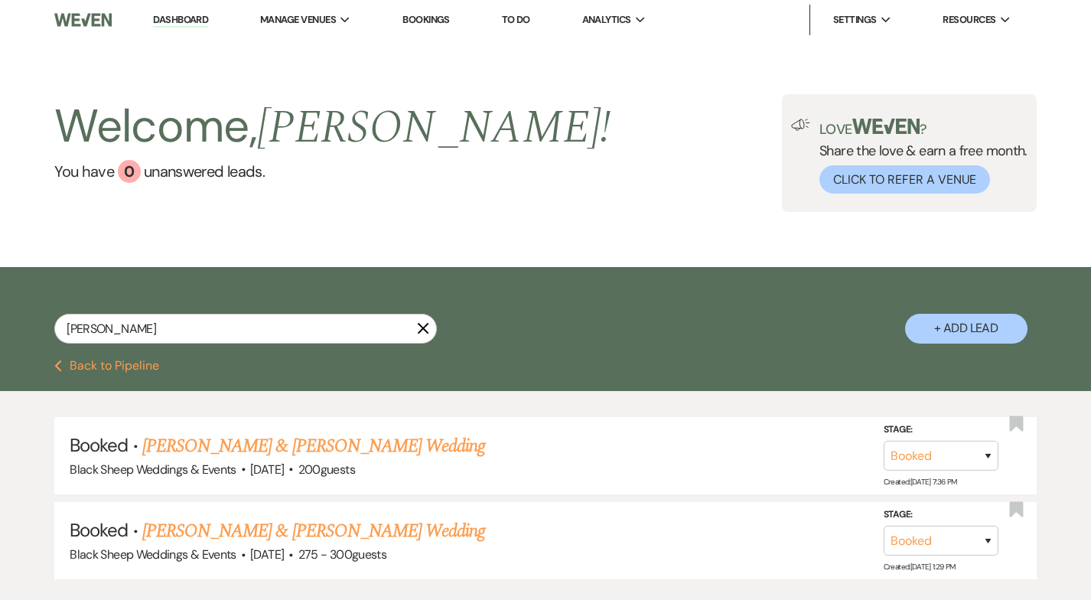
click at [428, 330] on icon "X" at bounding box center [423, 328] width 12 height 12
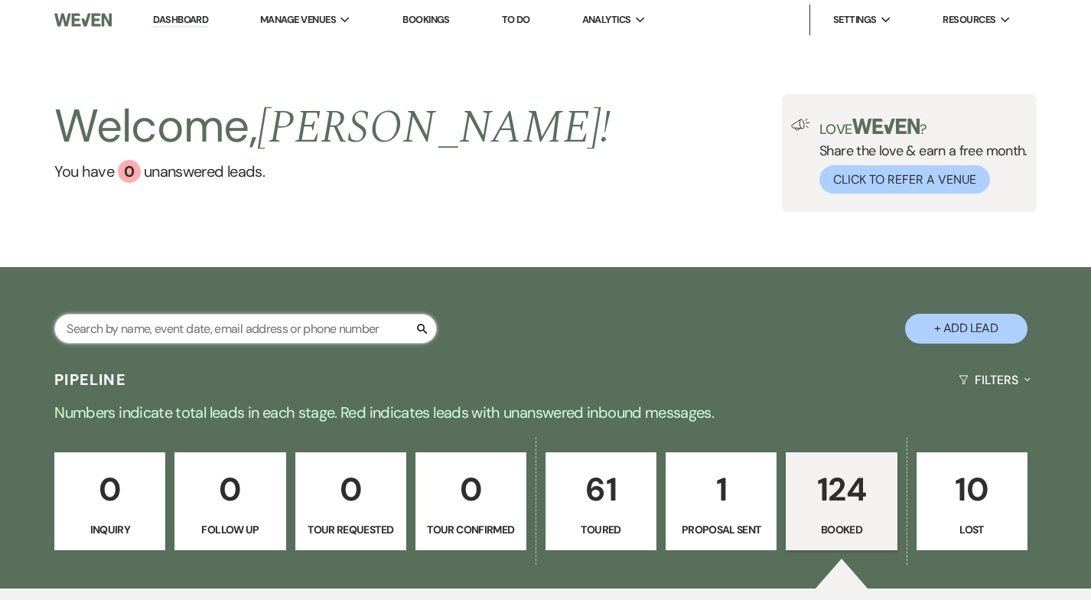
click at [172, 327] on input "text" at bounding box center [245, 329] width 383 height 30
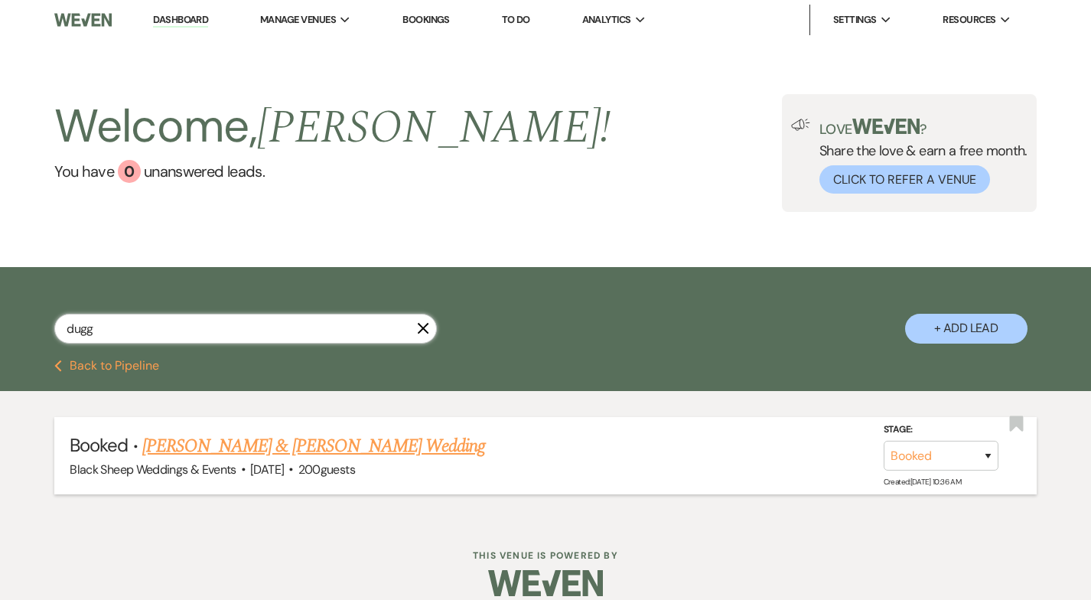
type input "dugg"
click at [194, 443] on link "[PERSON_NAME] & [PERSON_NAME] Wedding" at bounding box center [313, 446] width 343 height 28
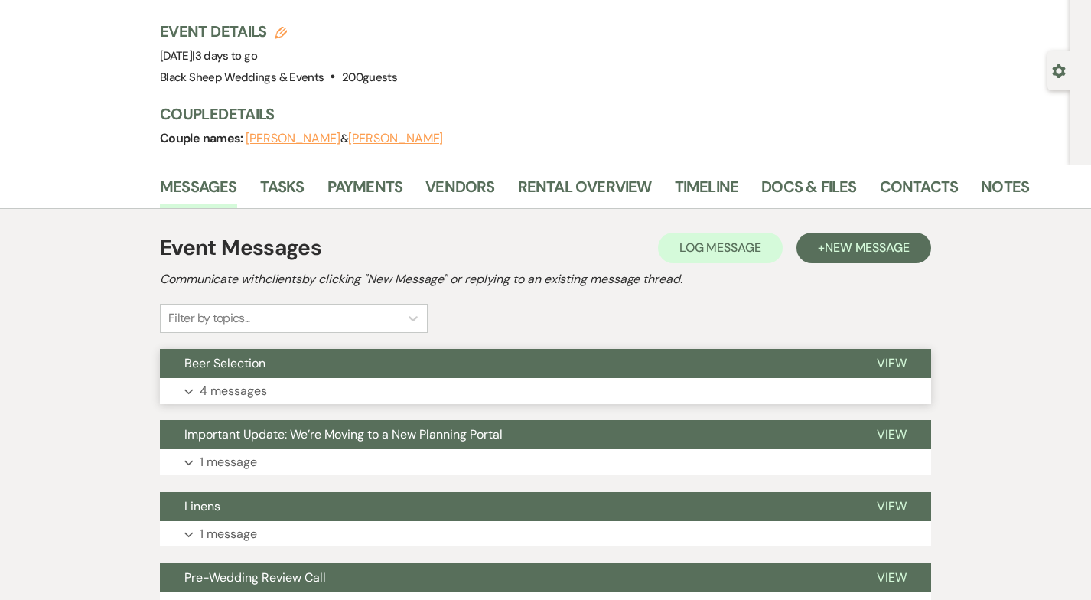
scroll to position [80, 0]
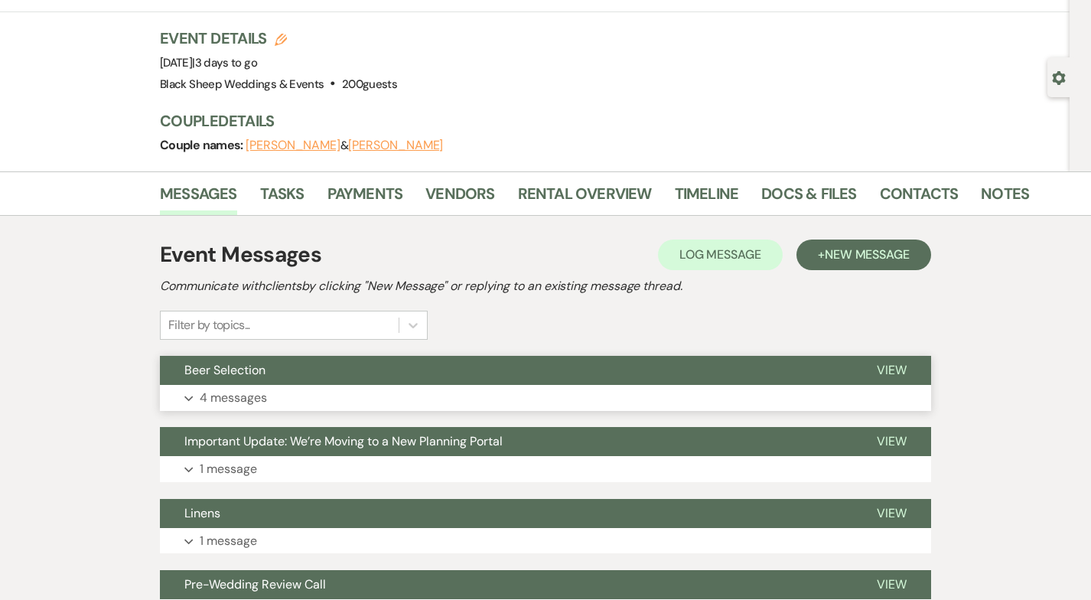
click at [252, 402] on p "4 messages" at bounding box center [233, 398] width 67 height 20
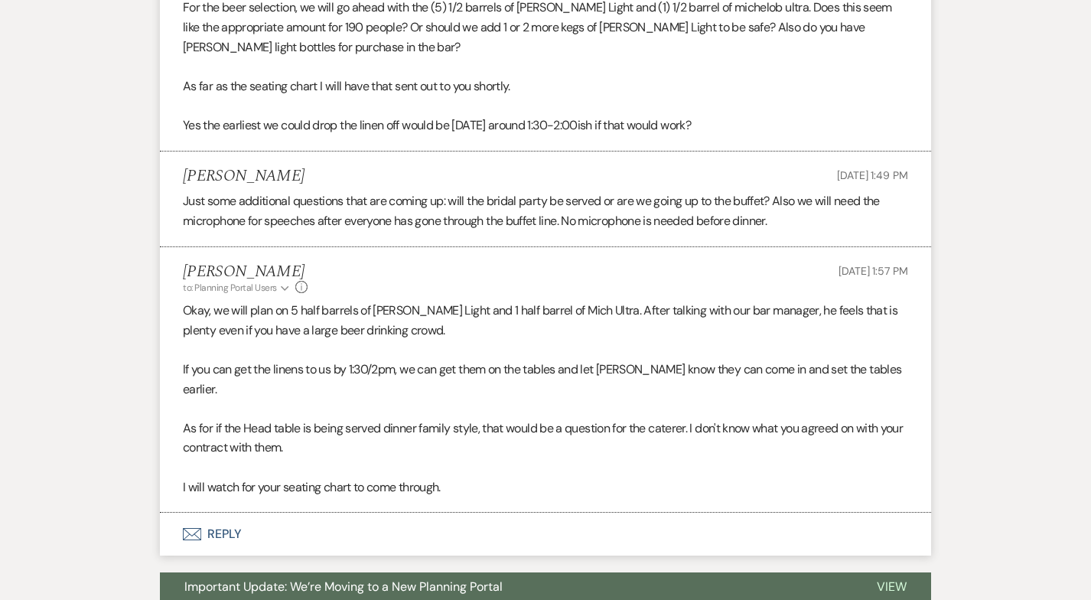
scroll to position [717, 0]
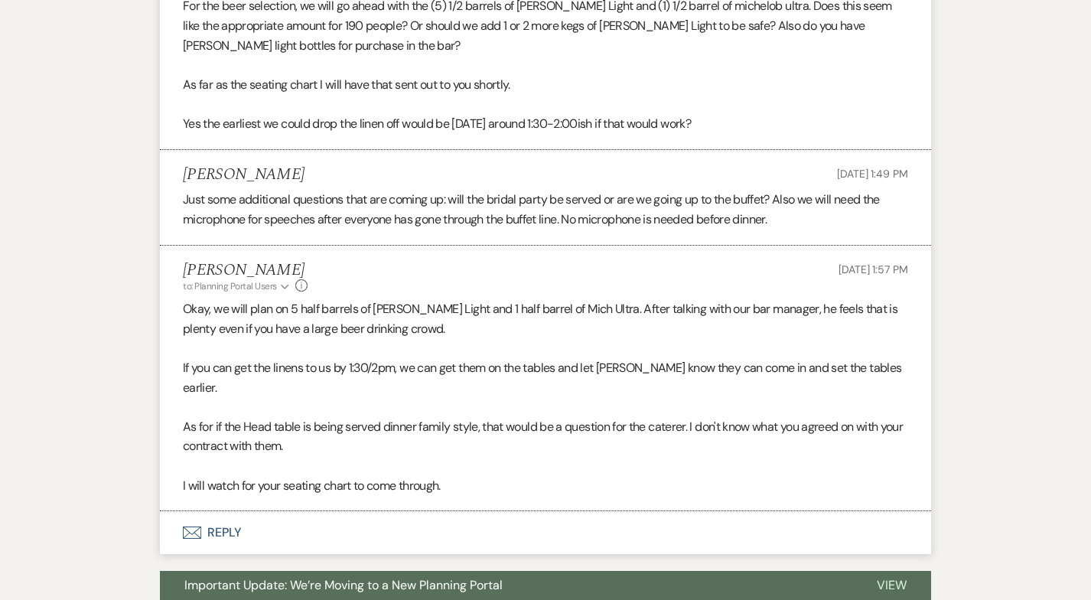
click at [221, 513] on button "Envelope Reply" at bounding box center [545, 532] width 771 height 43
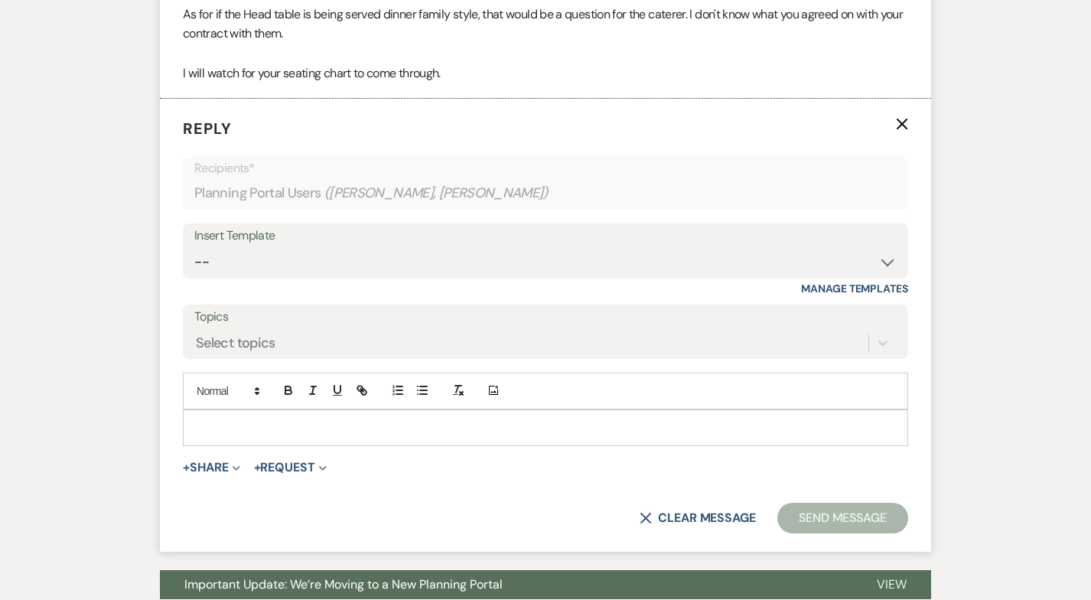
scroll to position [1135, 0]
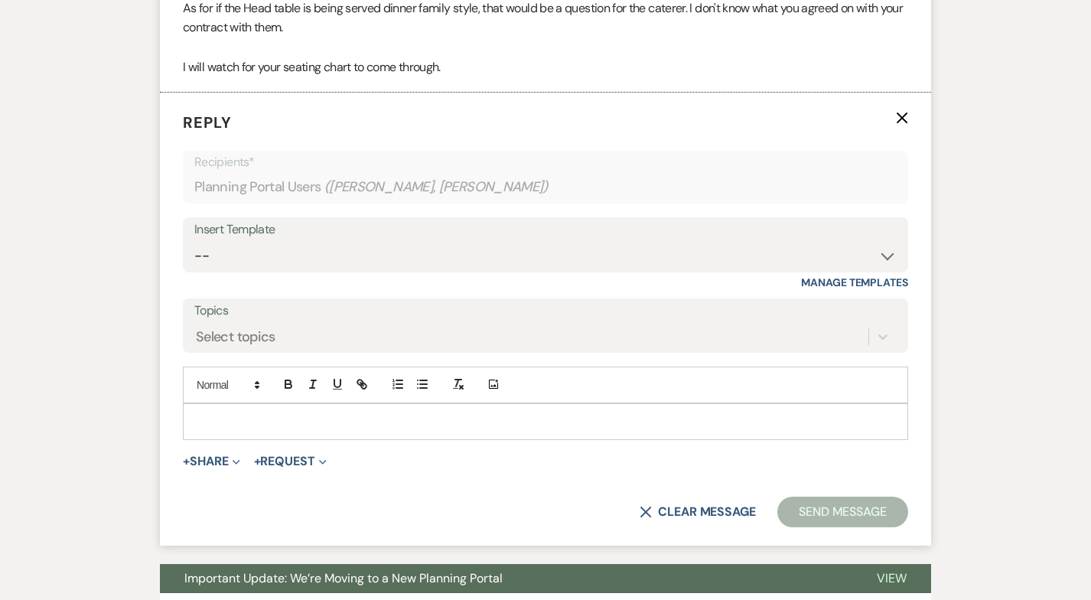
click at [223, 413] on p at bounding box center [545, 421] width 701 height 17
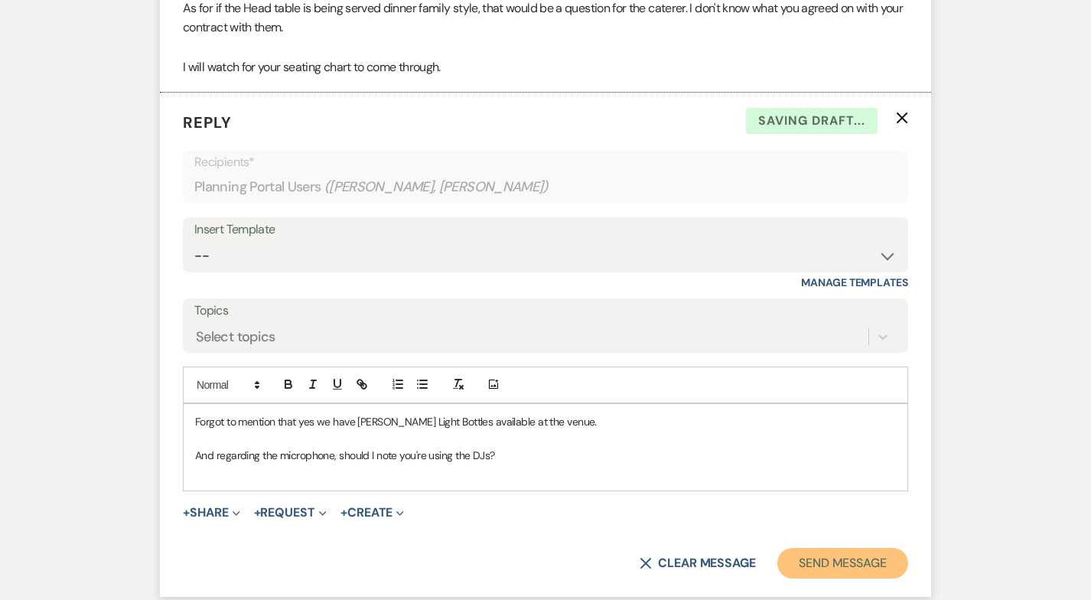
click at [832, 548] on button "Send Message" at bounding box center [842, 563] width 131 height 31
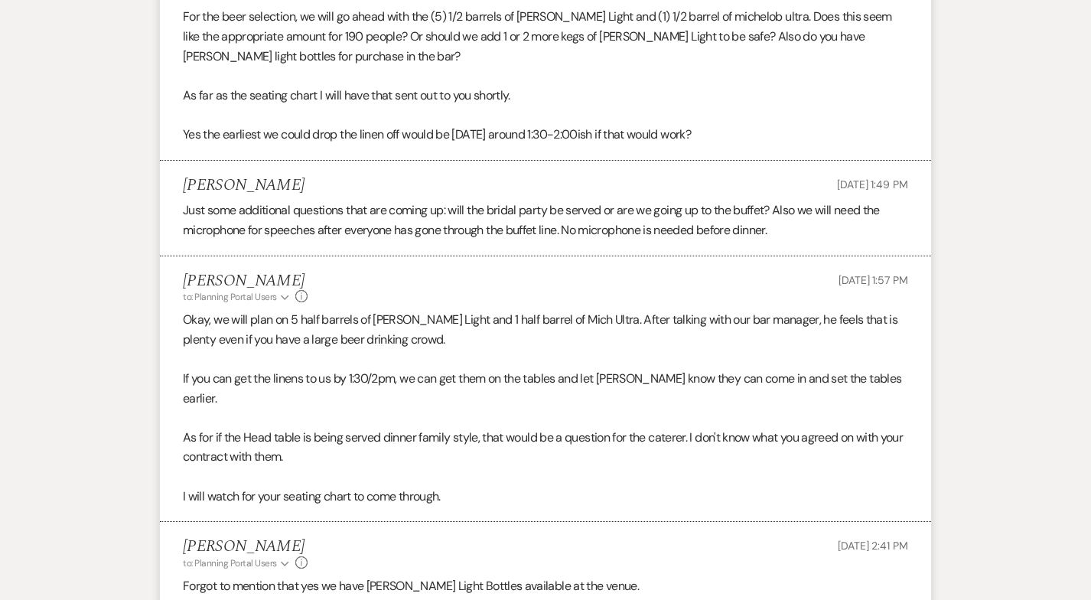
scroll to position [704, 0]
